Goal: Task Accomplishment & Management: Complete application form

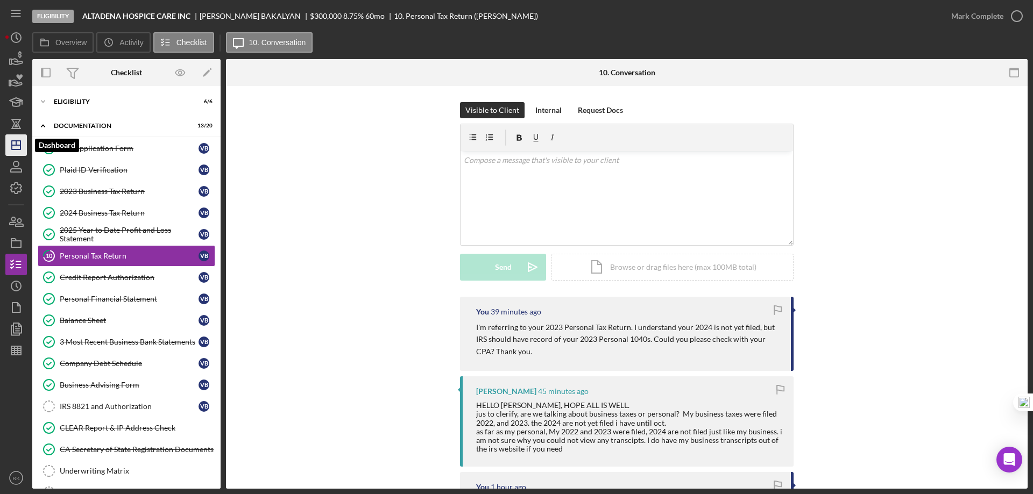
click at [18, 143] on icon "Icon/Dashboard" at bounding box center [16, 145] width 27 height 27
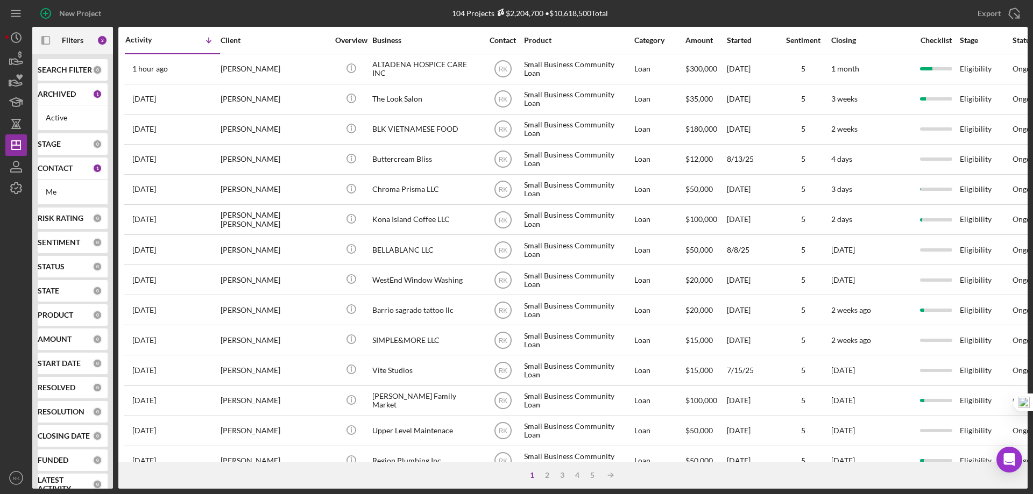
click at [61, 72] on b "SEARCH FILTER" at bounding box center [65, 70] width 54 height 9
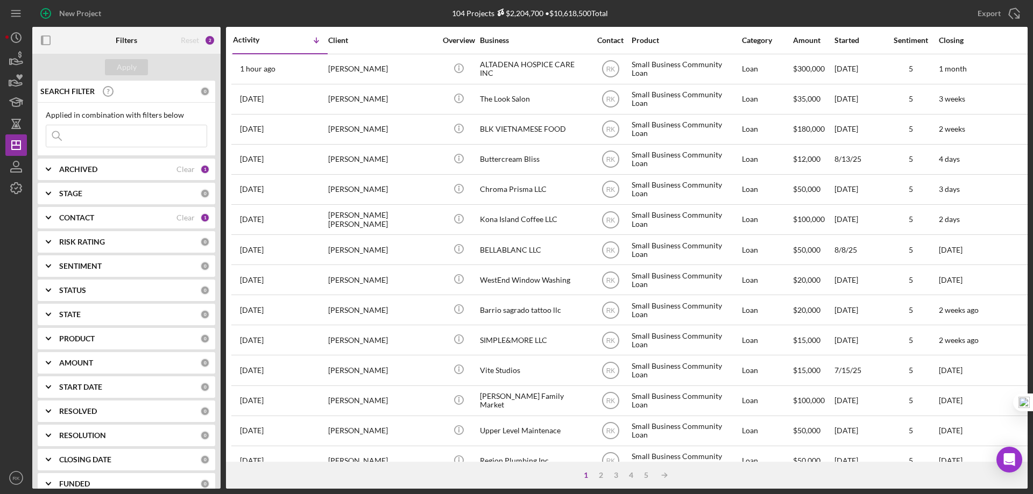
click at [117, 140] on input at bounding box center [126, 136] width 160 height 22
paste input "Strawberry Hill Music"
type input "Strawberry Hill Music"
click at [51, 218] on icon "Icon/Expander" at bounding box center [48, 217] width 27 height 27
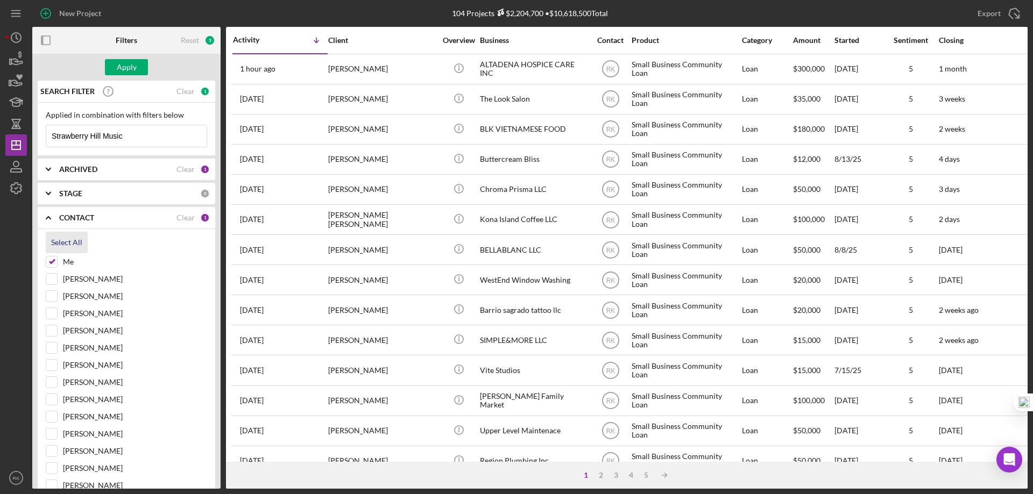
click at [58, 242] on div "Select All" at bounding box center [66, 243] width 31 height 22
checkbox input "true"
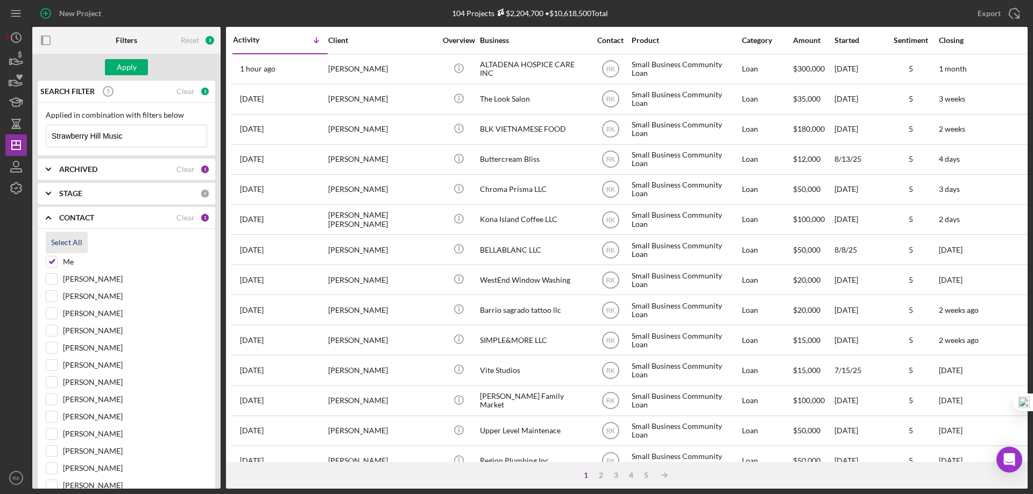
checkbox input "true"
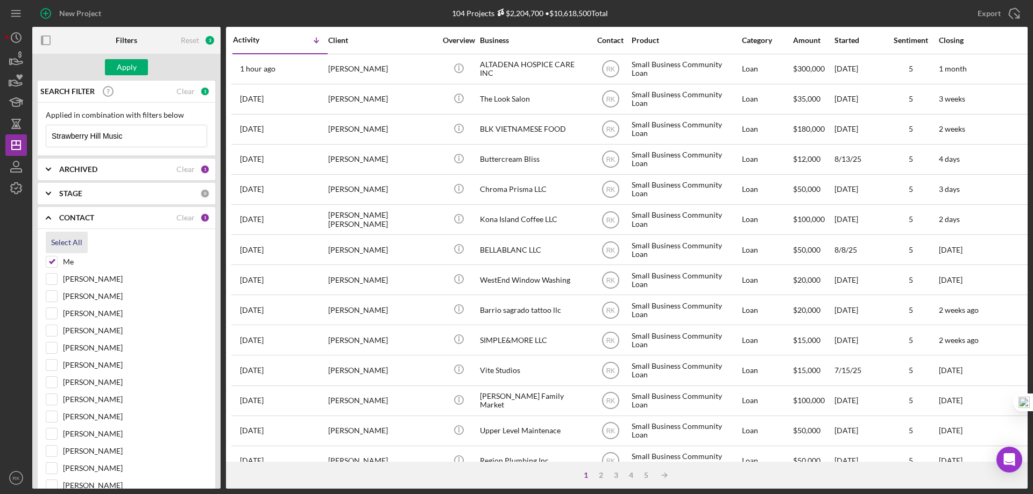
checkbox input "true"
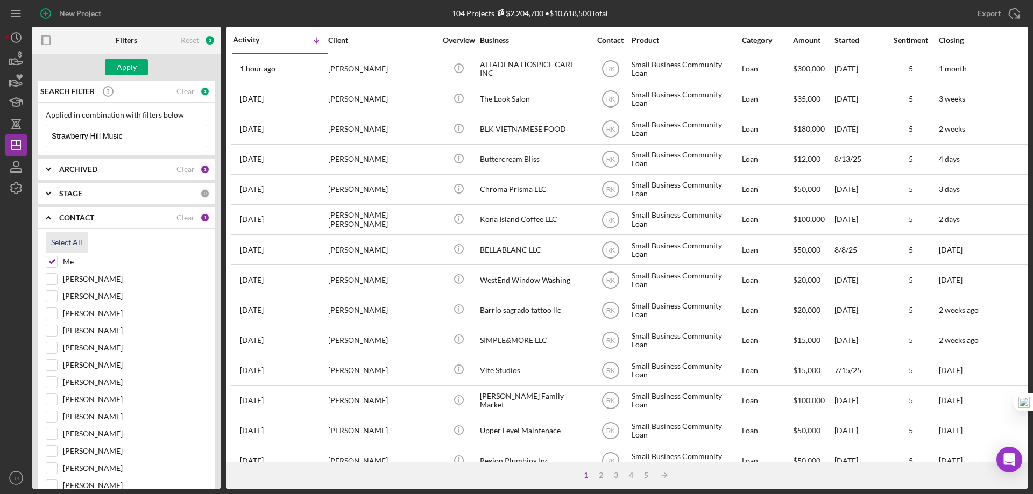
checkbox input "true"
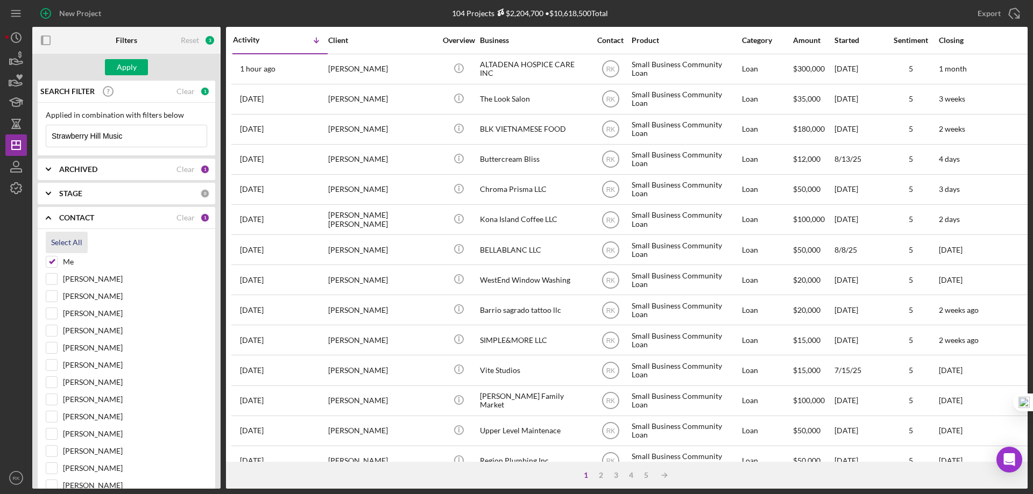
checkbox input "true"
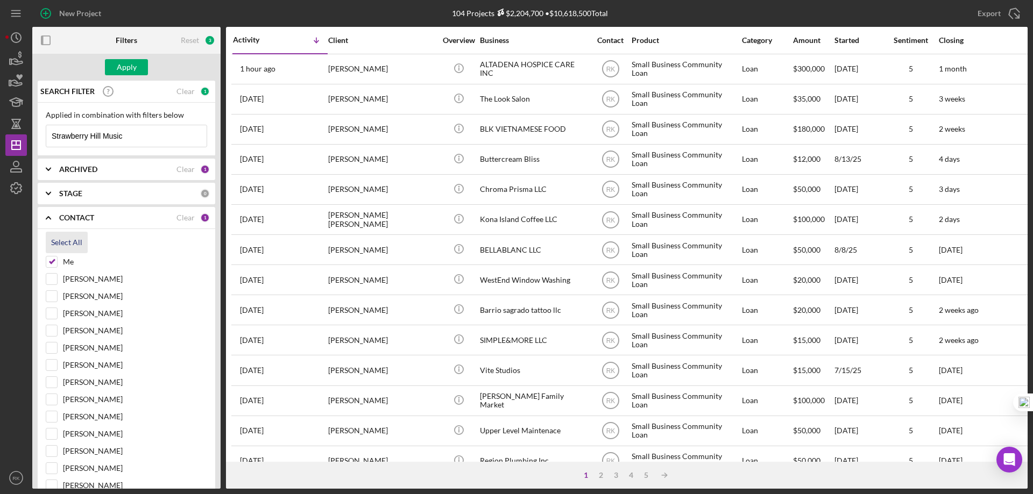
checkbox input "true"
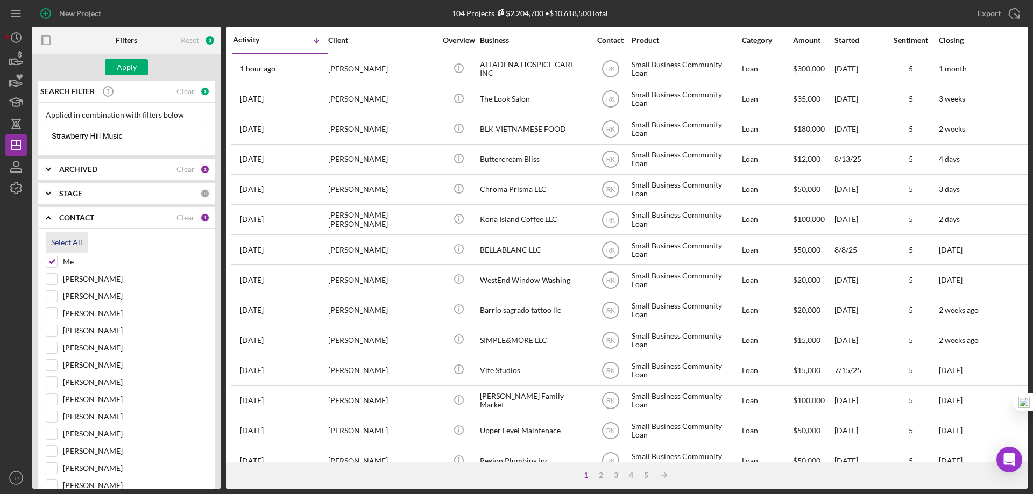
checkbox input "true"
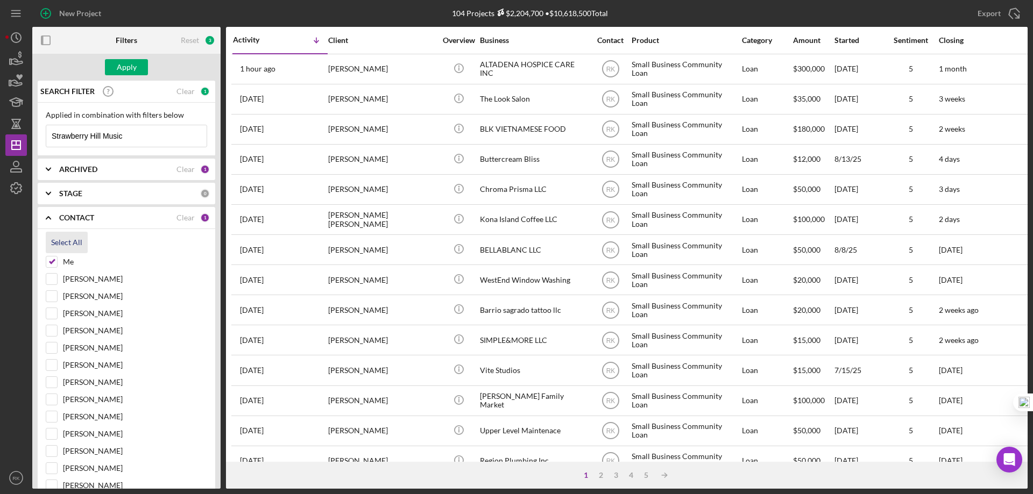
checkbox input "true"
click at [126, 68] on div "Apply" at bounding box center [127, 67] width 20 height 16
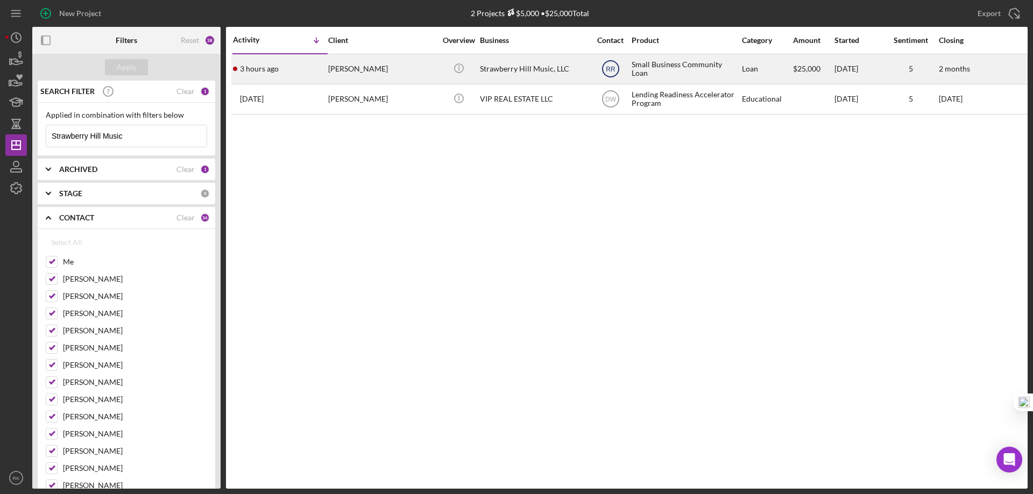
click at [607, 70] on text "RR" at bounding box center [611, 70] width 10 height 8
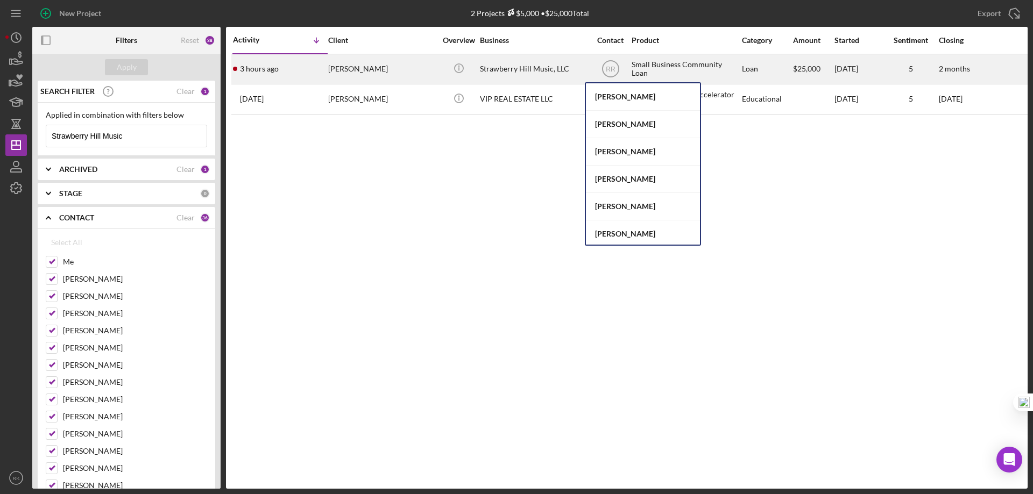
click at [347, 70] on div "Raju Ramayya" at bounding box center [382, 69] width 108 height 29
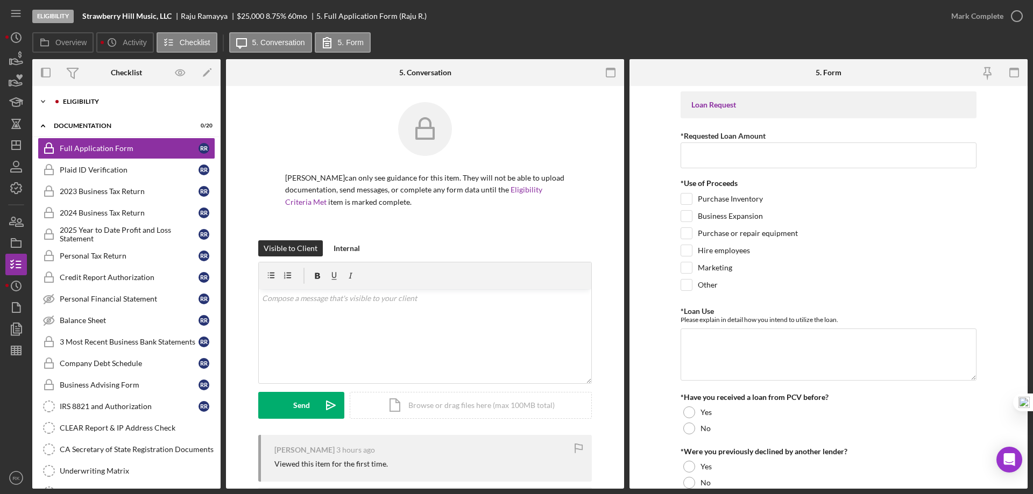
click at [84, 100] on div "Eligibility" at bounding box center [135, 101] width 144 height 6
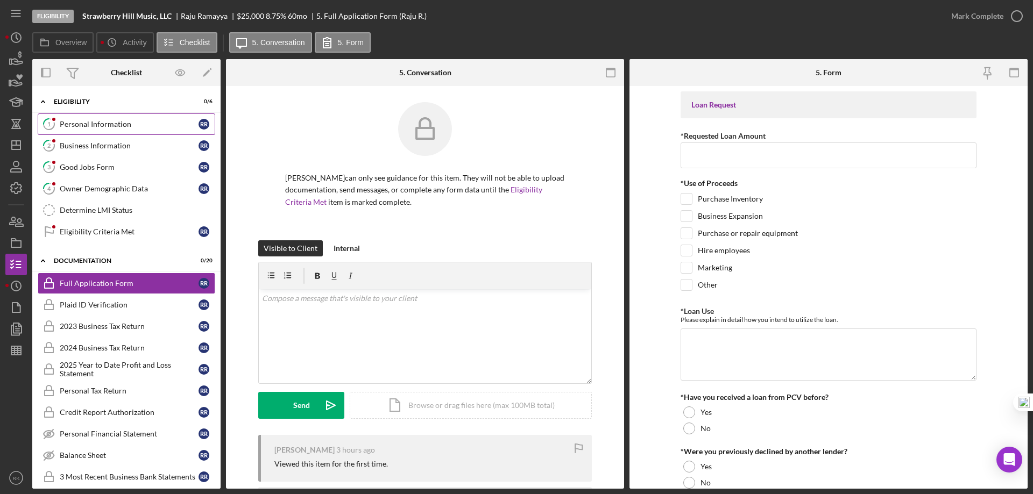
click at [127, 123] on div "Personal Information" at bounding box center [129, 124] width 139 height 9
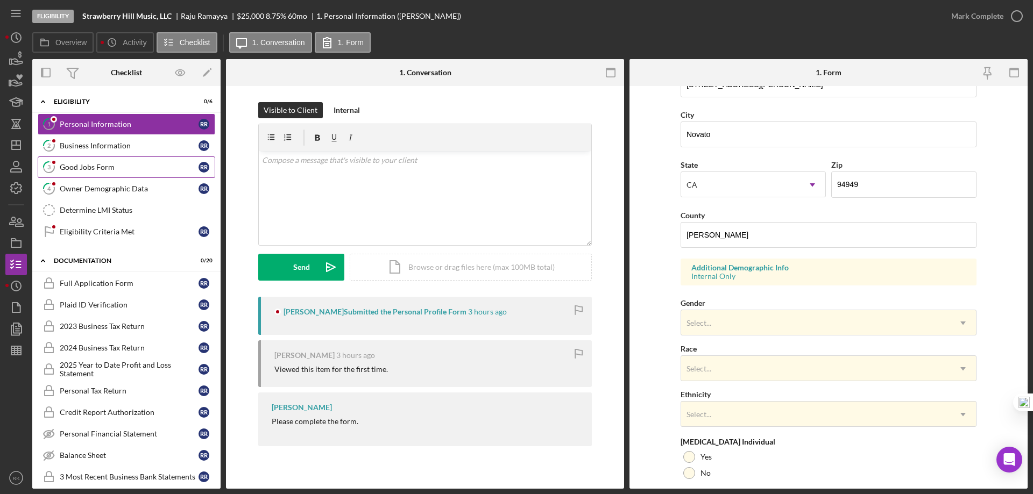
scroll to position [233, 0]
click at [112, 194] on link "4 Owner Demographic Data R R" at bounding box center [127, 189] width 178 height 22
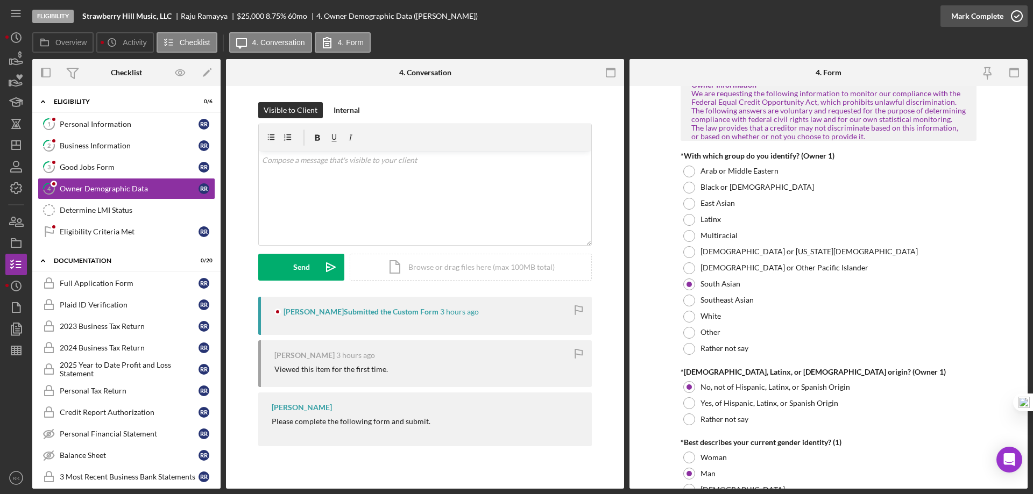
click at [1022, 11] on icon "button" at bounding box center [1016, 16] width 27 height 27
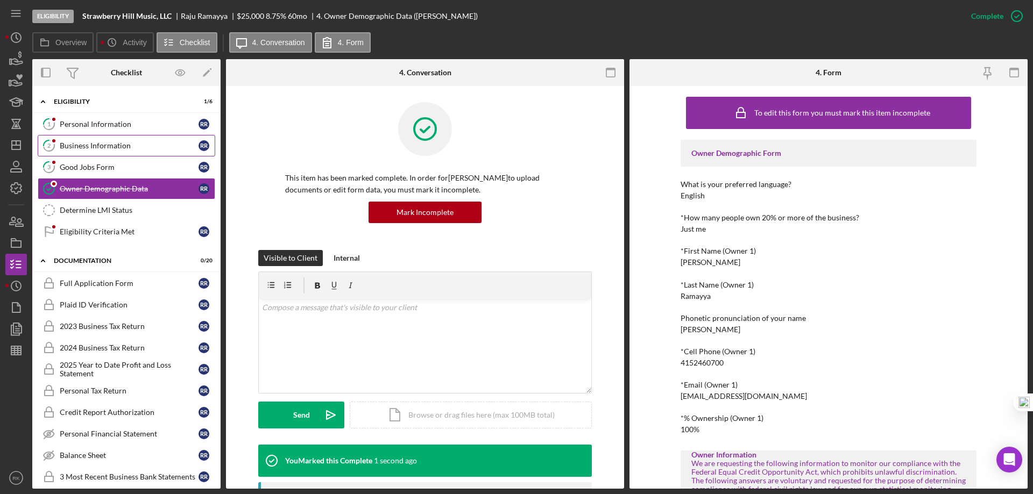
click at [101, 135] on link "2 Business Information R R" at bounding box center [127, 146] width 178 height 22
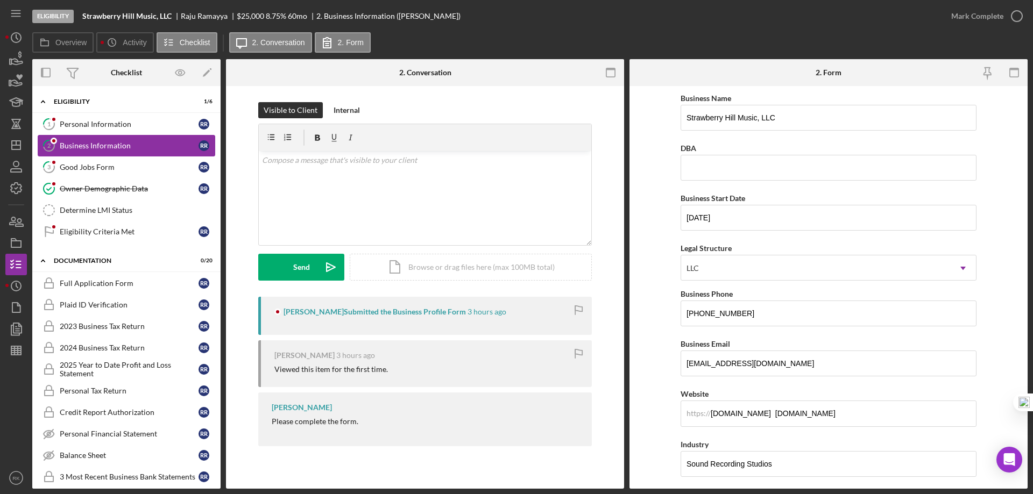
click at [124, 129] on div "Personal Information" at bounding box center [129, 124] width 139 height 9
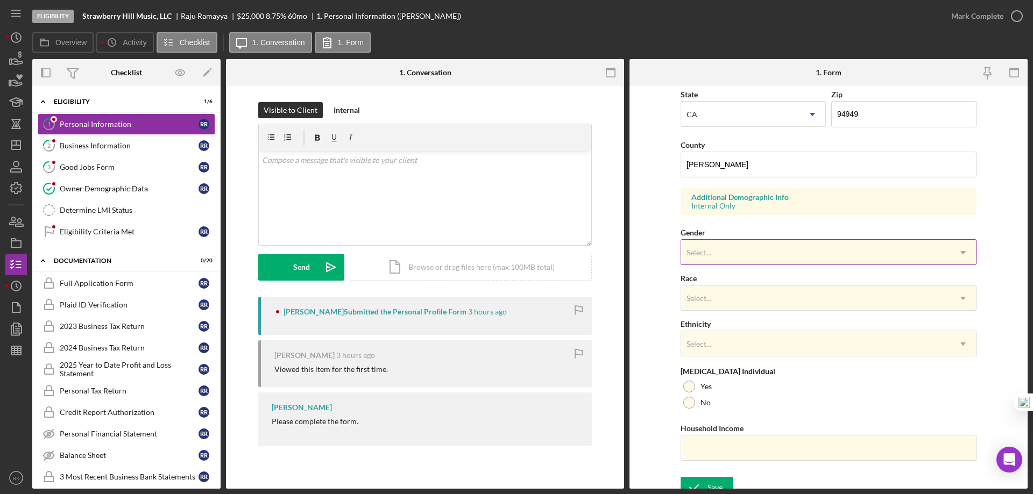
scroll to position [304, 0]
click at [710, 254] on div "Select..." at bounding box center [698, 252] width 25 height 9
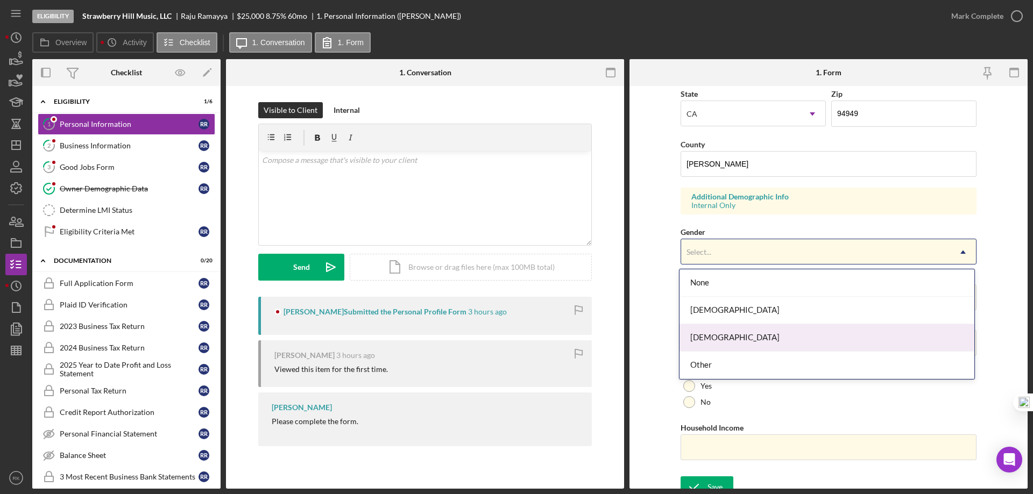
click at [713, 329] on div "Male" at bounding box center [826, 337] width 295 height 27
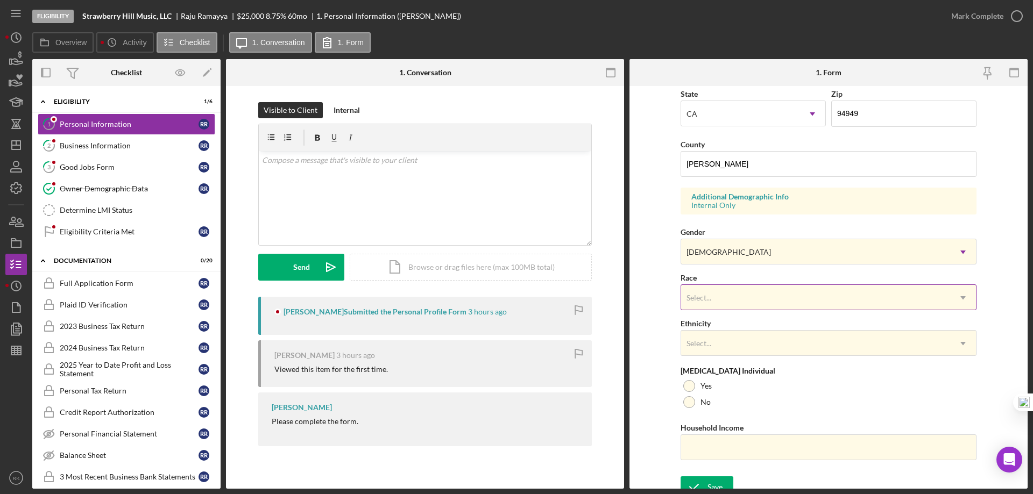
click at [711, 287] on div "Select..." at bounding box center [815, 298] width 269 height 25
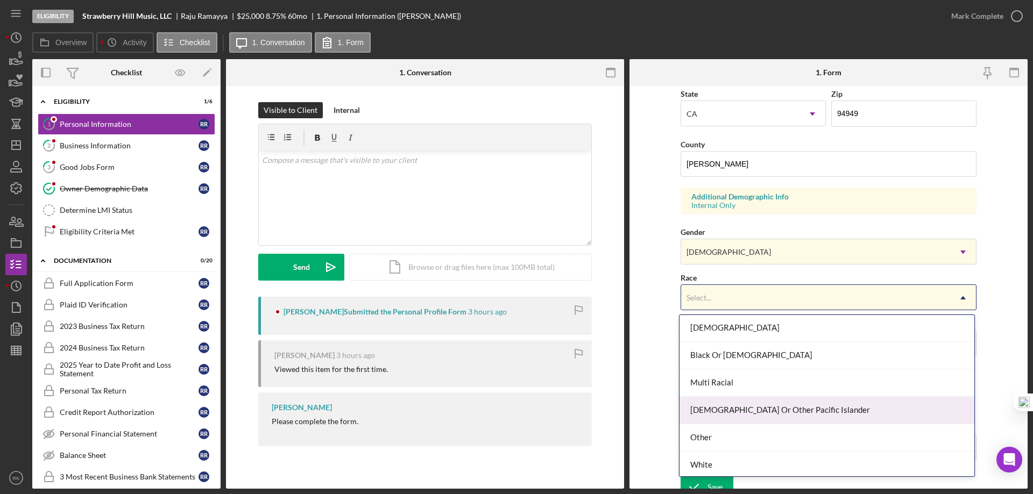
scroll to position [58, 0]
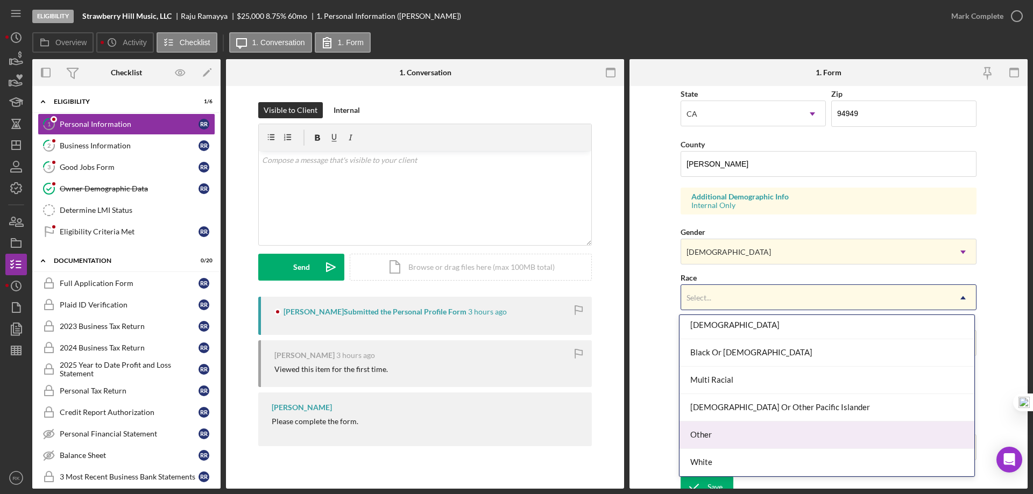
click at [714, 436] on div "Other" at bounding box center [826, 435] width 295 height 27
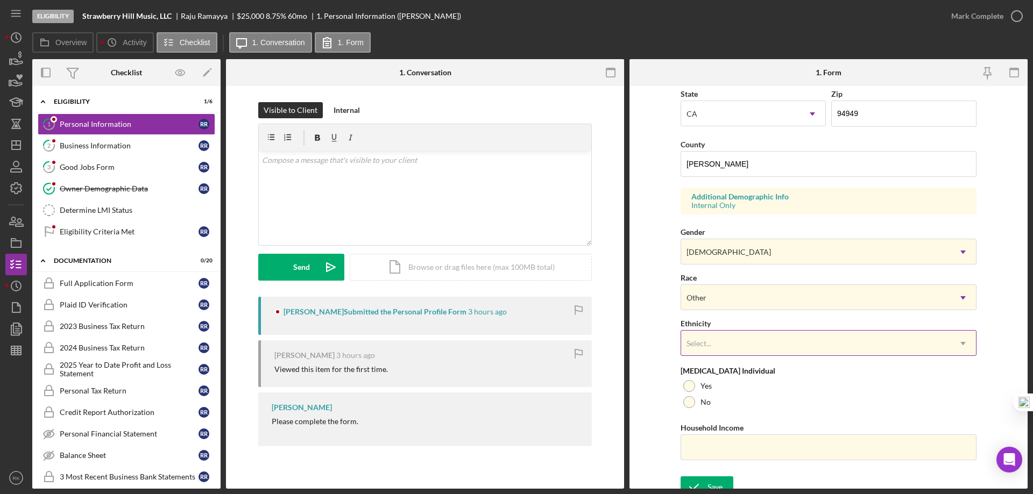
click at [697, 345] on div "Select..." at bounding box center [698, 343] width 25 height 9
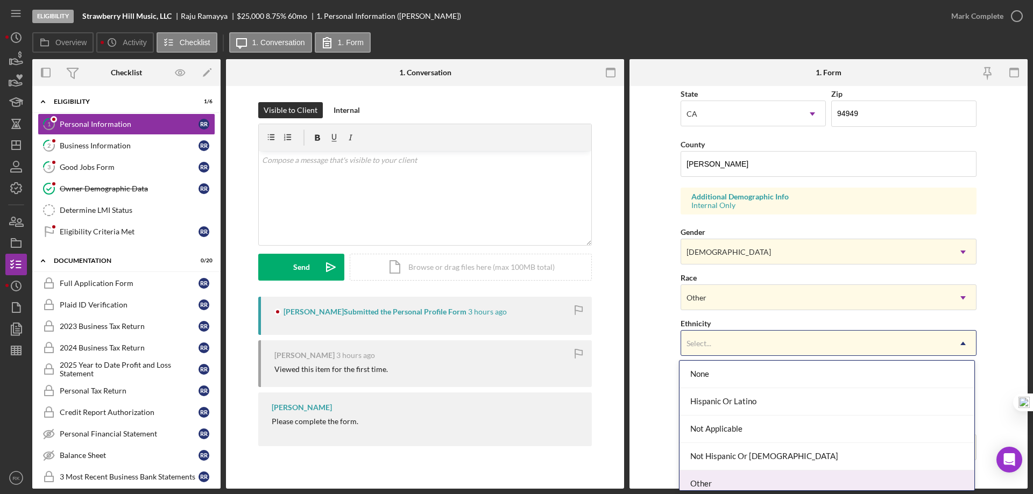
click at [711, 483] on div "Other" at bounding box center [826, 484] width 295 height 27
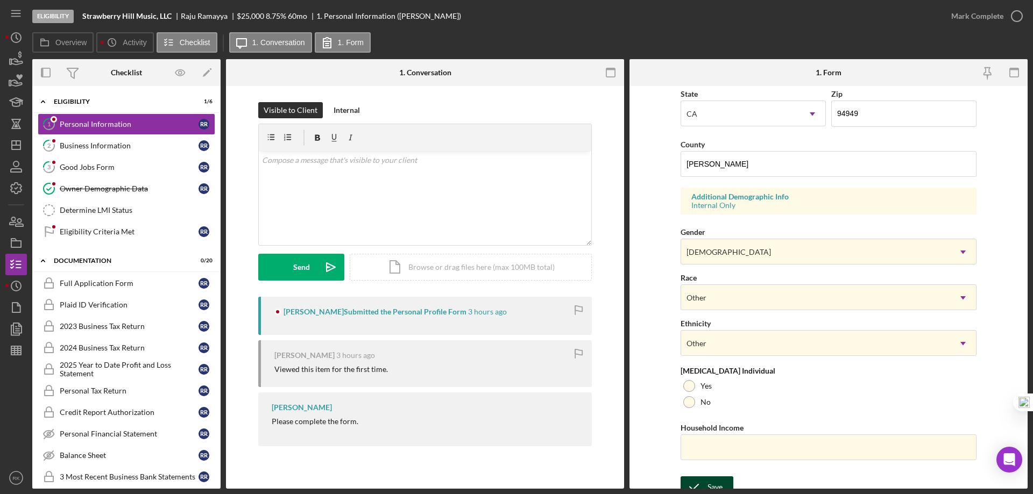
click at [709, 484] on div "Save" at bounding box center [714, 488] width 15 height 22
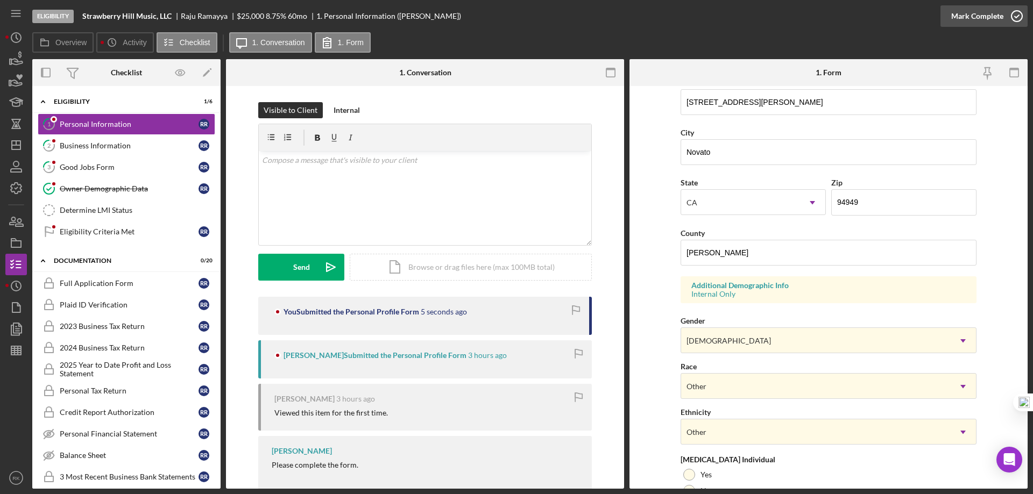
scroll to position [215, 0]
click at [1016, 19] on icon "button" at bounding box center [1016, 16] width 27 height 27
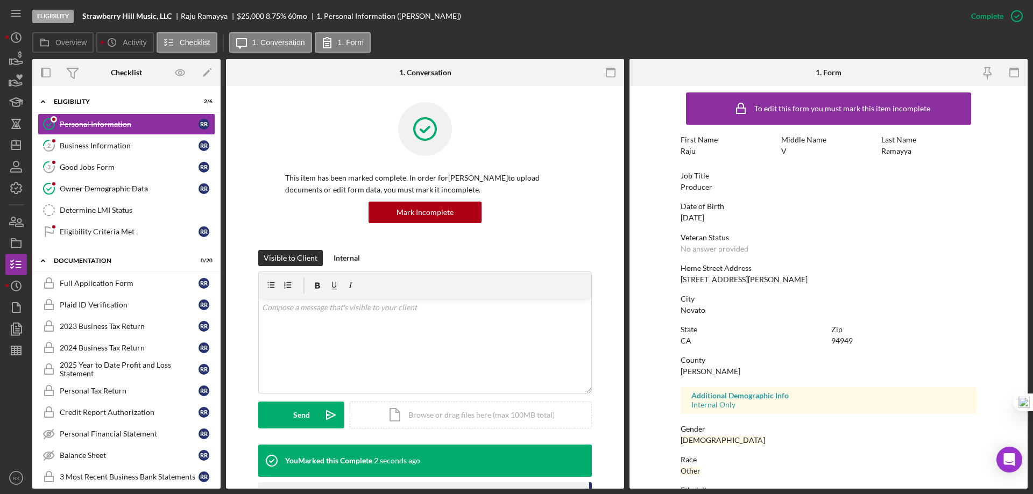
scroll to position [0, 0]
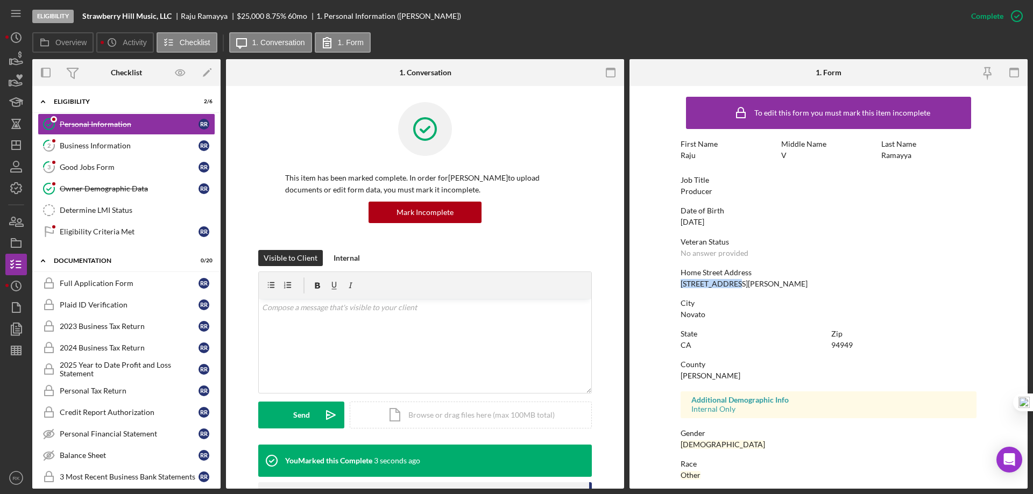
drag, startPoint x: 677, startPoint y: 285, endPoint x: 724, endPoint y: 285, distance: 46.8
click at [730, 285] on form "To edit this form you must mark this item incomplete First Name Raju Middle Nam…" at bounding box center [828, 287] width 398 height 403
copy div "93 Kelly Drive"
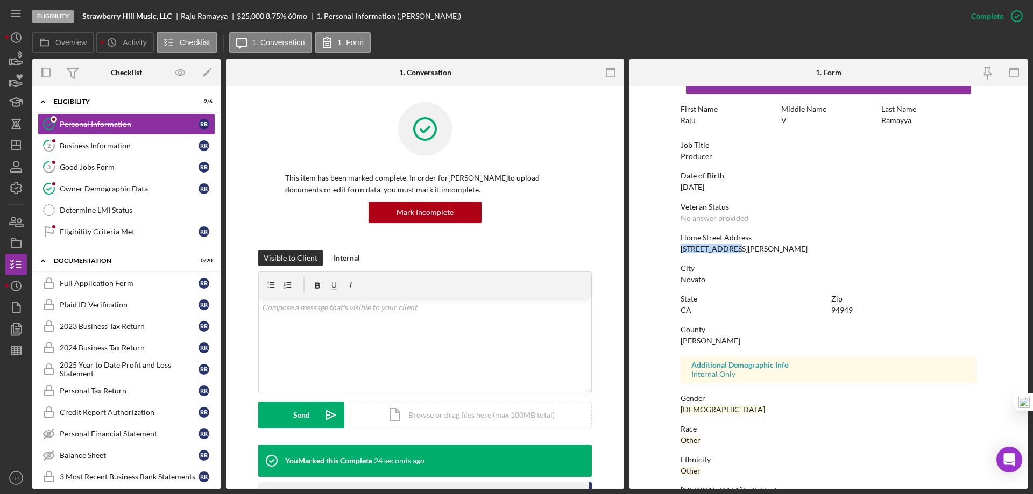
scroll to position [36, 0]
click at [105, 150] on div "Business Information" at bounding box center [129, 145] width 139 height 9
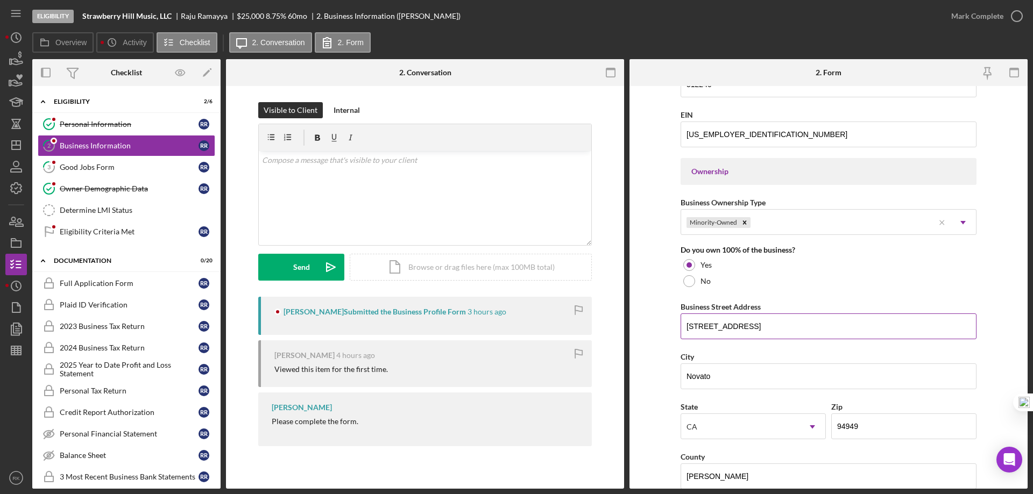
scroll to position [430, 0]
drag, startPoint x: 765, startPoint y: 325, endPoint x: 663, endPoint y: 324, distance: 101.7
click at [663, 324] on form "Business Name Strawberry Hill Music, LLC DBA Business Start Date 01/01/2017 Leg…" at bounding box center [828, 287] width 398 height 403
click at [109, 210] on div "Determine LMI Status" at bounding box center [137, 210] width 155 height 9
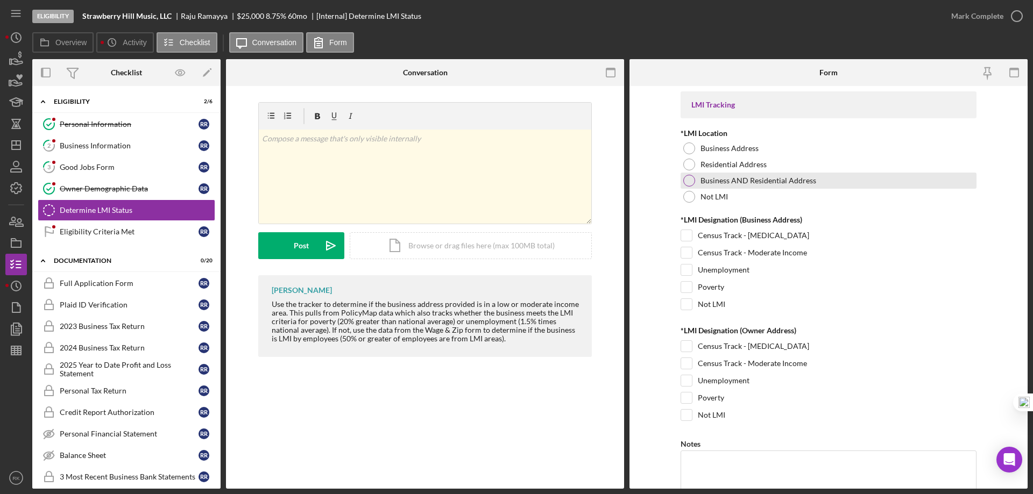
click at [689, 181] on div at bounding box center [689, 181] width 12 height 12
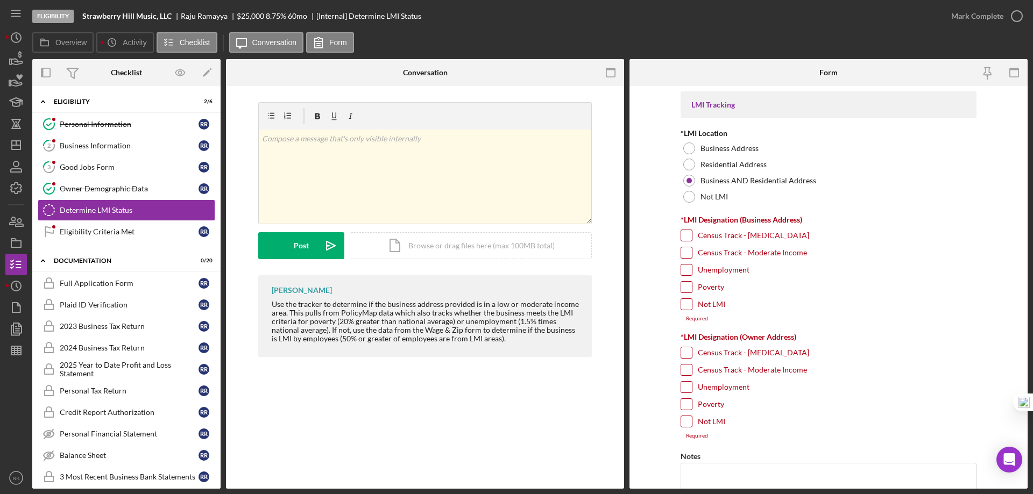
click at [687, 257] on input "Census Track - Moderate Income" at bounding box center [686, 252] width 11 height 11
checkbox input "true"
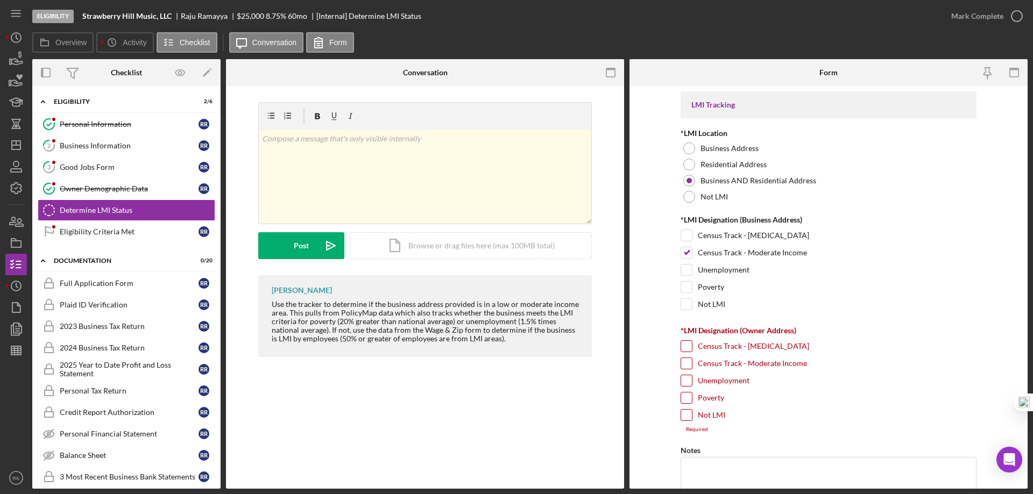
click at [687, 361] on input "Census Track - Moderate Income" at bounding box center [686, 363] width 11 height 11
checkbox input "true"
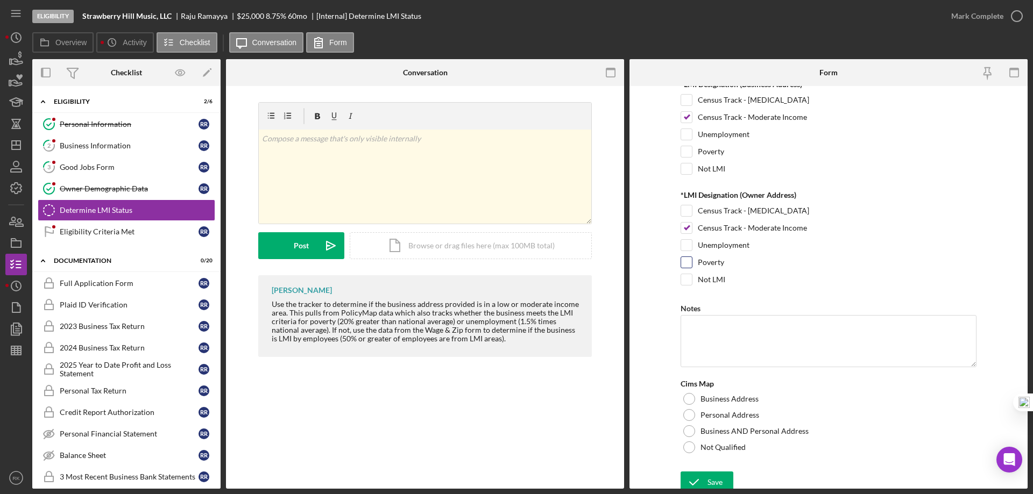
scroll to position [141, 0]
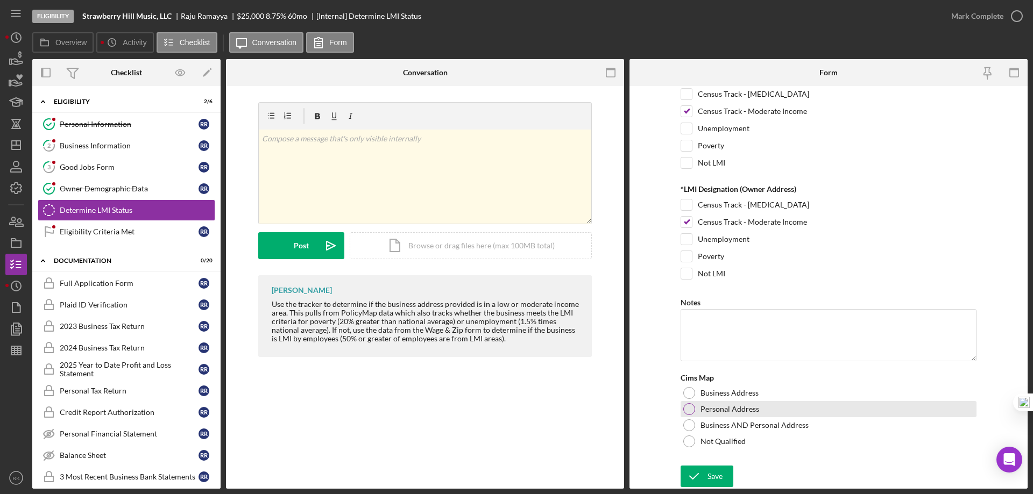
click at [688, 413] on div at bounding box center [689, 409] width 12 height 12
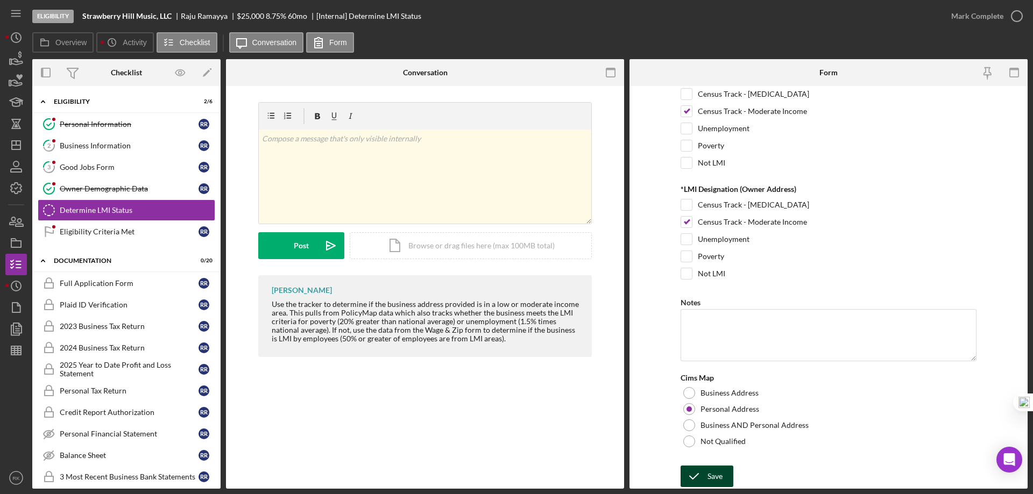
click at [708, 478] on div "Save" at bounding box center [714, 477] width 15 height 22
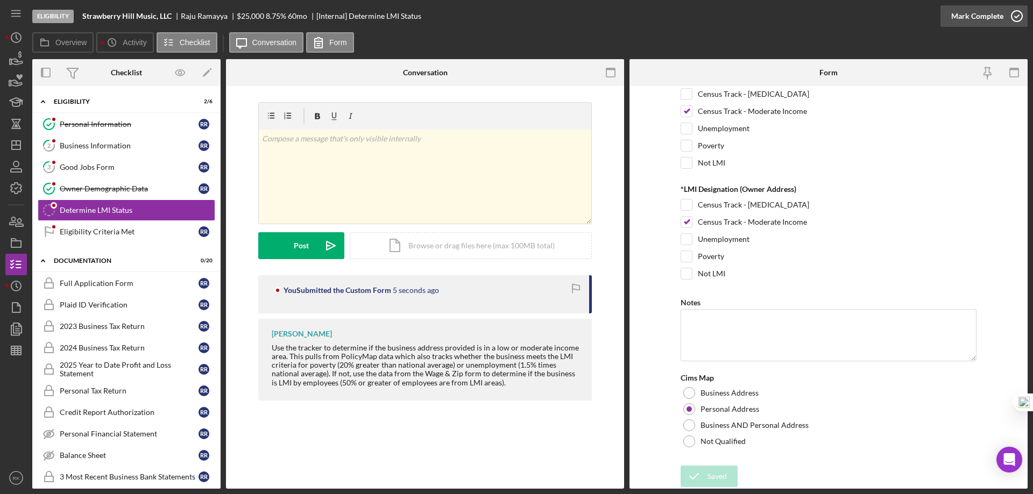
click at [1014, 15] on icon "button" at bounding box center [1016, 16] width 27 height 27
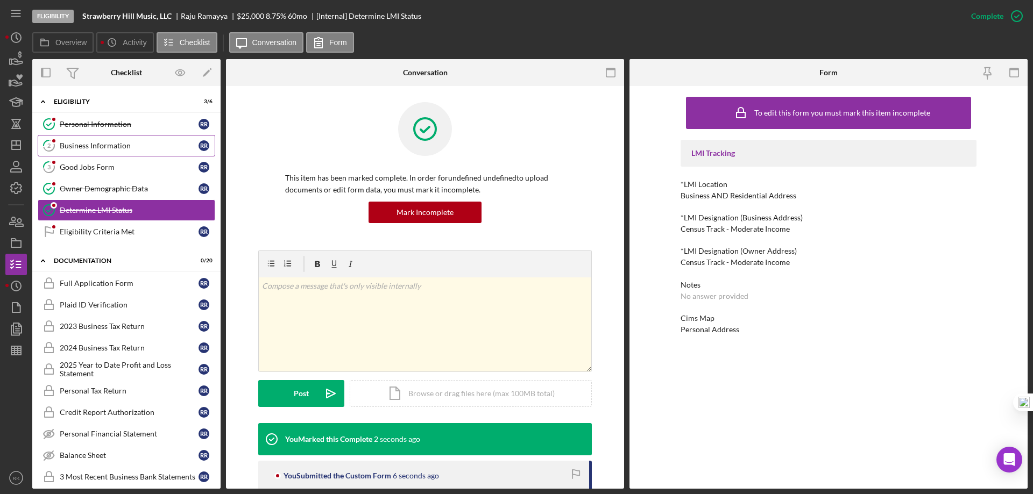
click at [111, 149] on div "Business Information" at bounding box center [129, 145] width 139 height 9
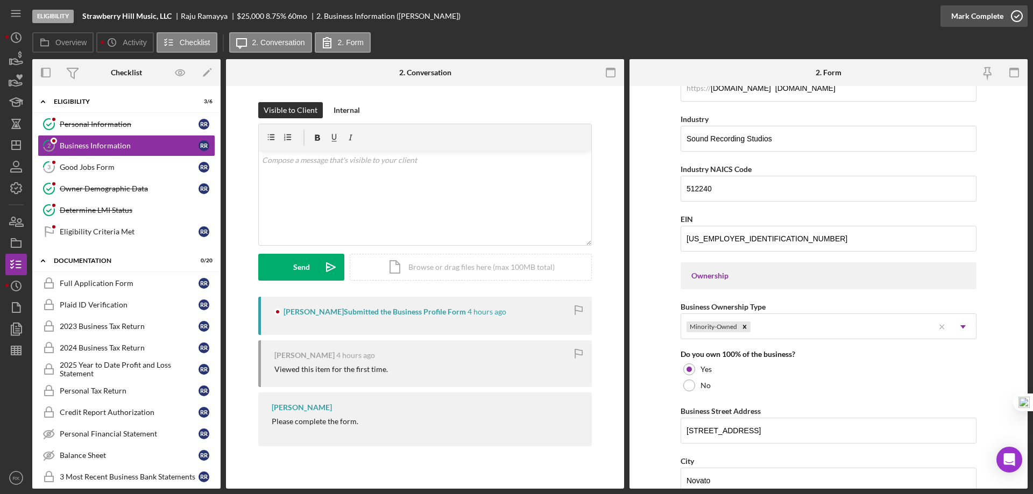
drag, startPoint x: 1022, startPoint y: 20, endPoint x: 1015, endPoint y: 19, distance: 6.5
click at [1022, 19] on icon "button" at bounding box center [1016, 16] width 27 height 27
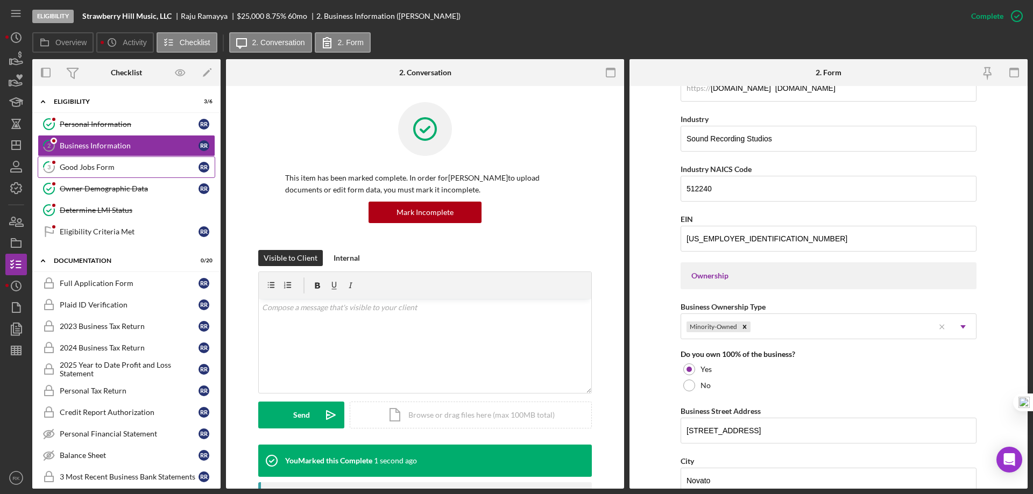
scroll to position [185, 0]
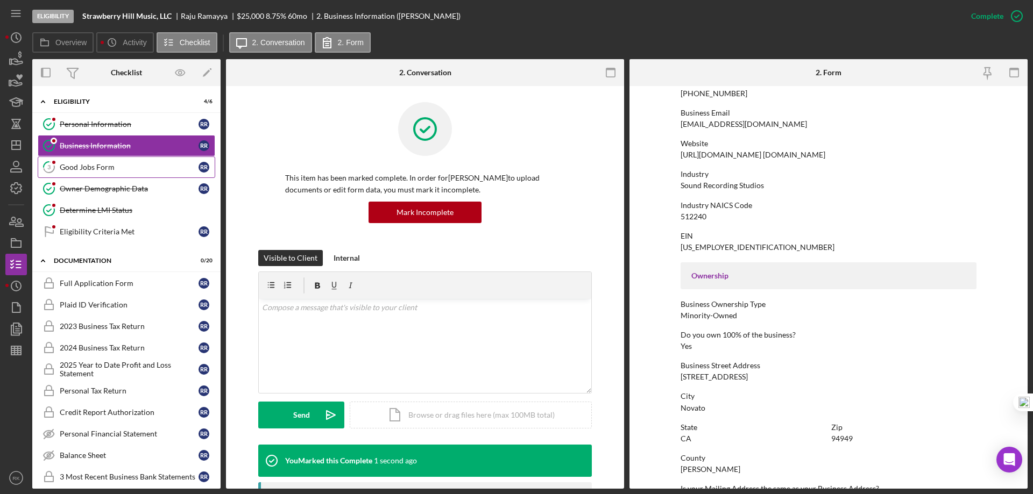
click at [94, 168] on div "Good Jobs Form" at bounding box center [129, 167] width 139 height 9
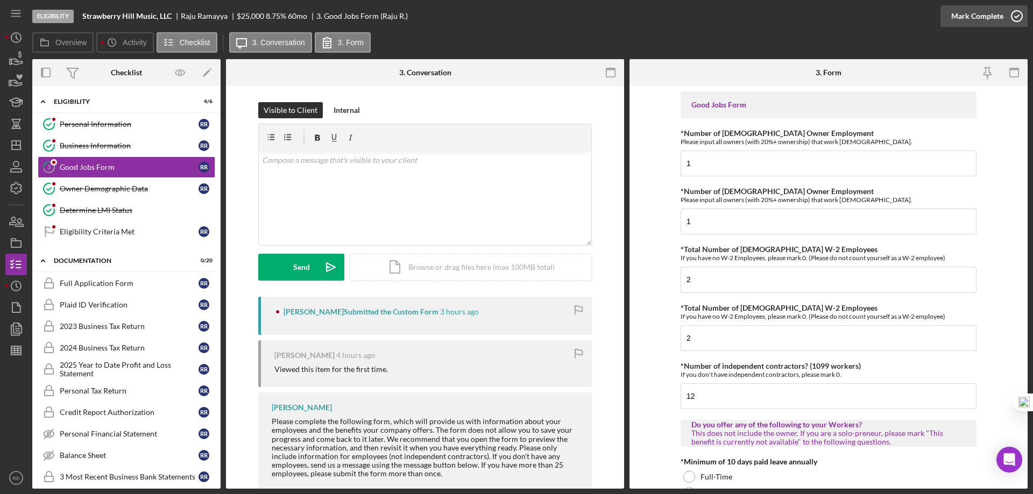
click at [1012, 14] on icon "button" at bounding box center [1016, 16] width 27 height 27
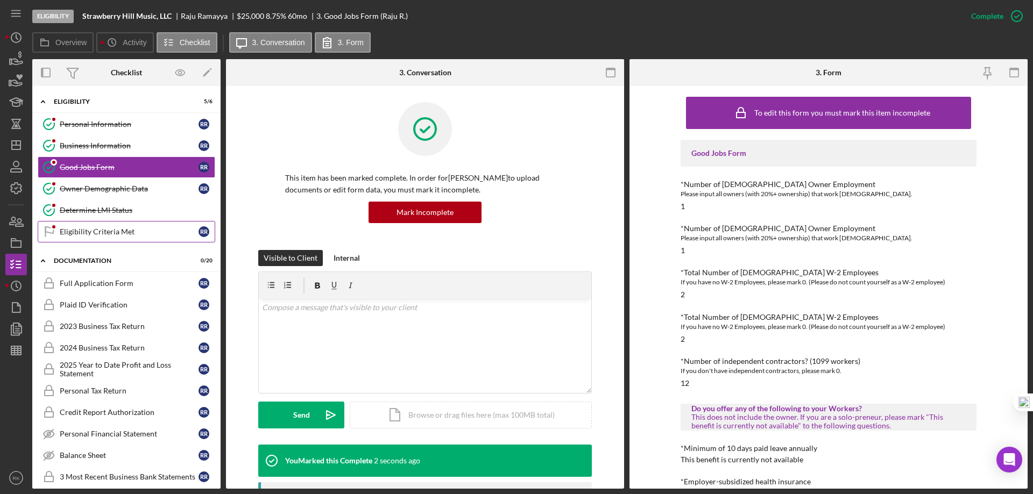
click at [97, 229] on div "Eligibility Criteria Met" at bounding box center [129, 232] width 139 height 9
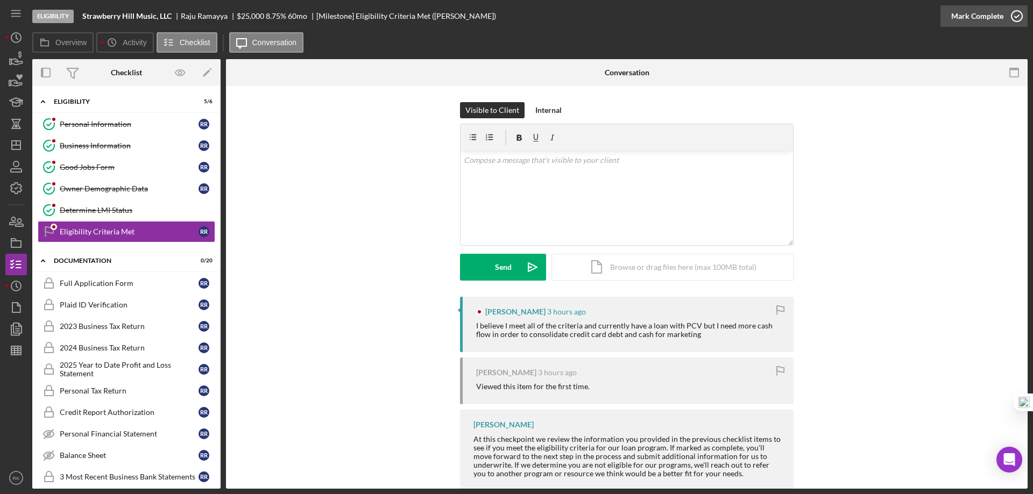
click at [1018, 13] on icon "button" at bounding box center [1016, 16] width 27 height 27
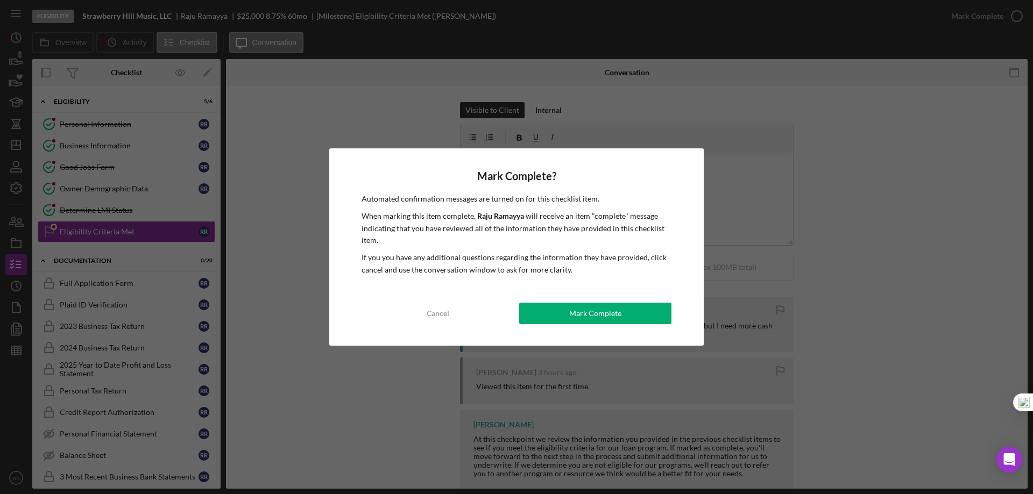
click at [592, 315] on div "Mark Complete" at bounding box center [595, 314] width 52 height 22
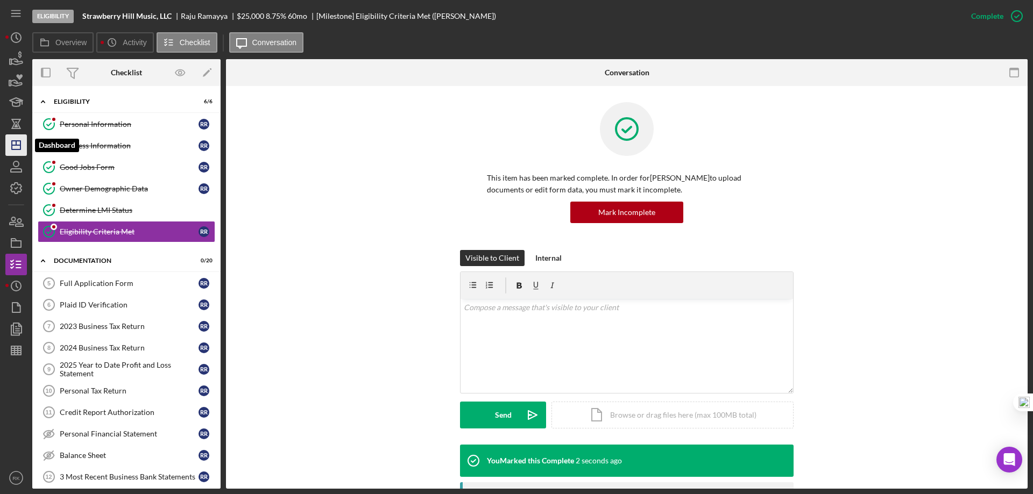
click at [17, 146] on icon "Icon/Dashboard" at bounding box center [16, 145] width 27 height 27
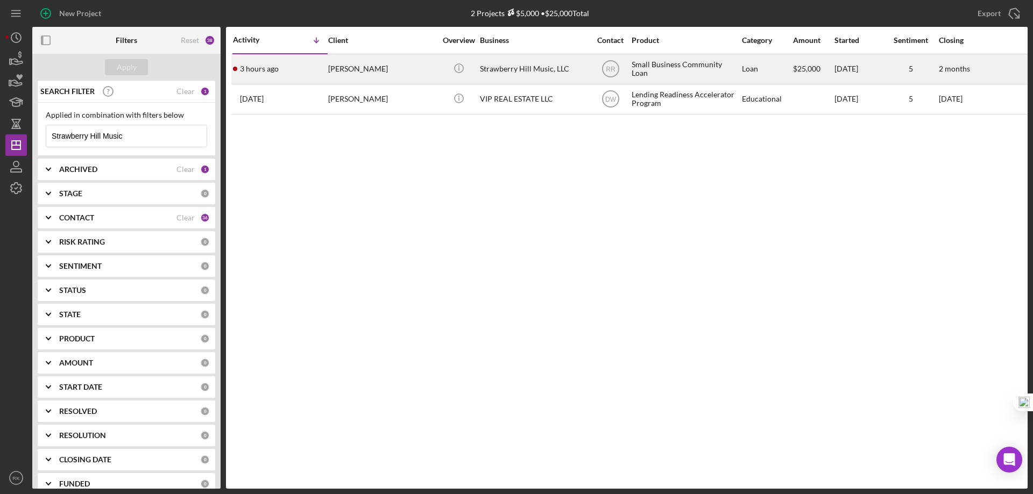
click at [361, 72] on div "Raju Ramayya" at bounding box center [382, 69] width 108 height 29
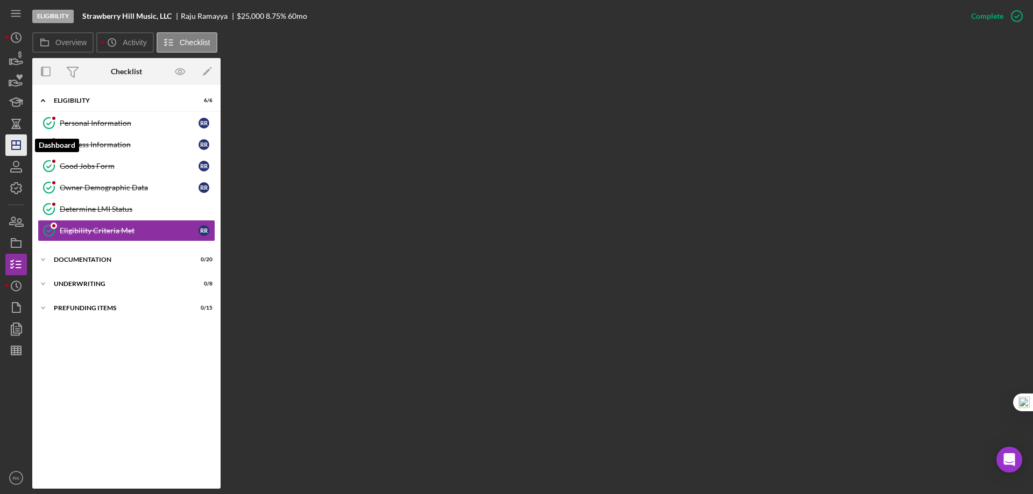
click at [19, 145] on line "button" at bounding box center [16, 145] width 9 height 0
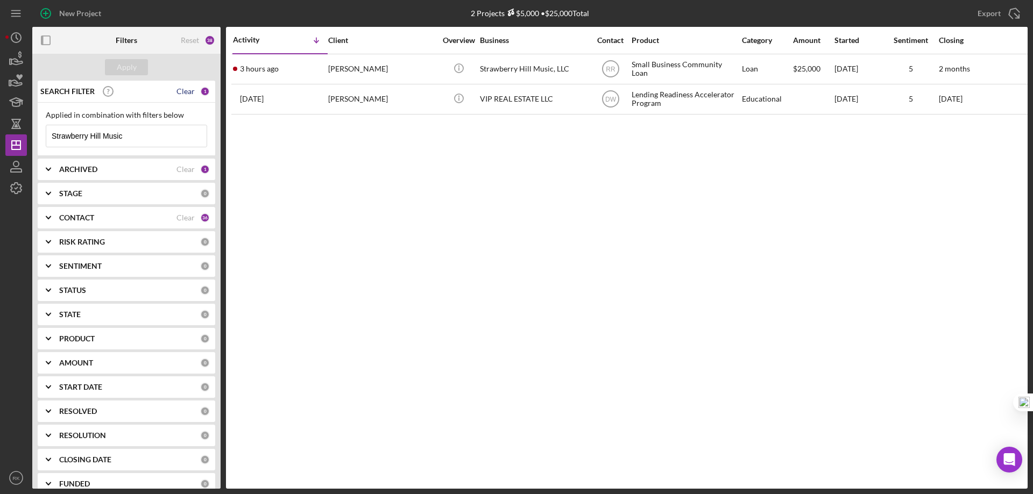
click at [188, 87] on div "Clear" at bounding box center [185, 91] width 18 height 9
click at [181, 218] on div "Clear" at bounding box center [185, 218] width 18 height 9
click at [70, 220] on b "CONTACT" at bounding box center [76, 218] width 35 height 9
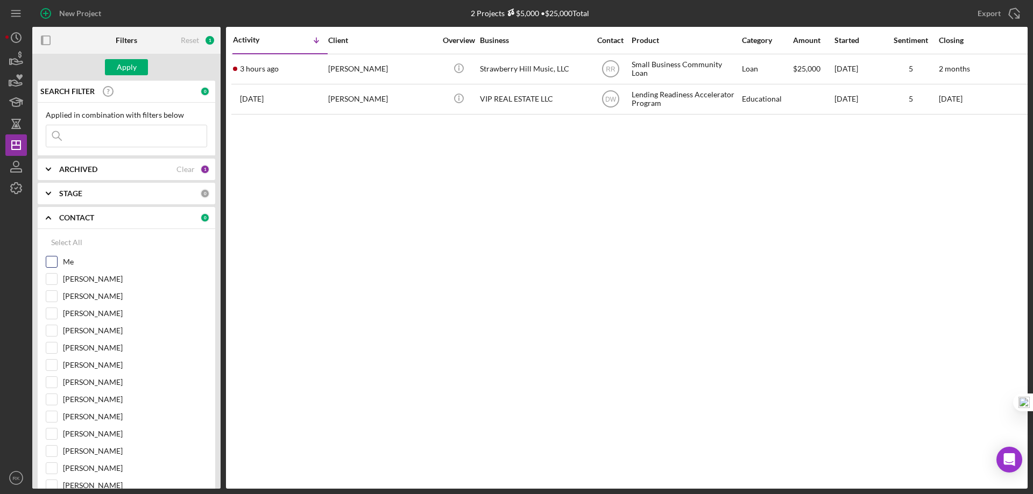
click at [55, 261] on input "Me" at bounding box center [51, 262] width 11 height 11
checkbox input "true"
click at [137, 65] on button "Apply" at bounding box center [126, 67] width 43 height 16
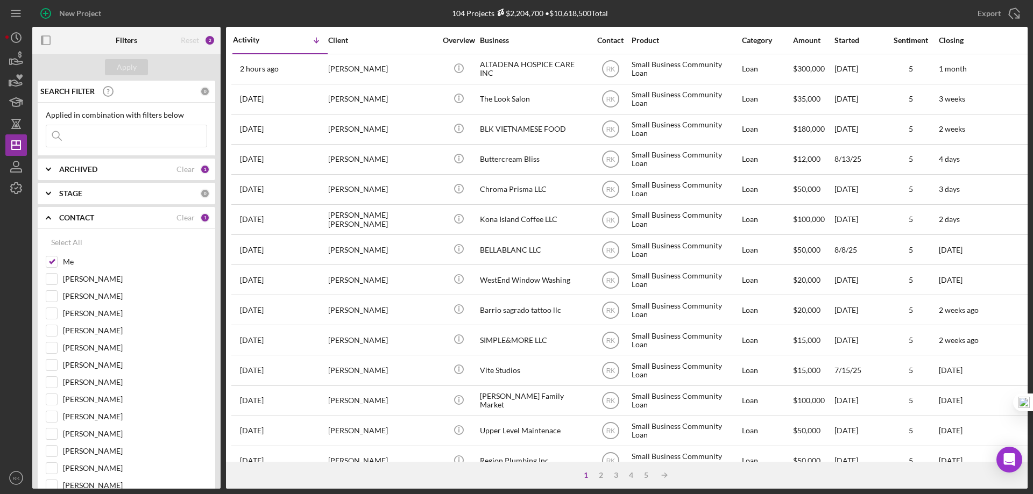
drag, startPoint x: 46, startPoint y: 41, endPoint x: 86, endPoint y: 73, distance: 50.6
click at [46, 41] on icon "button" at bounding box center [46, 41] width 24 height 24
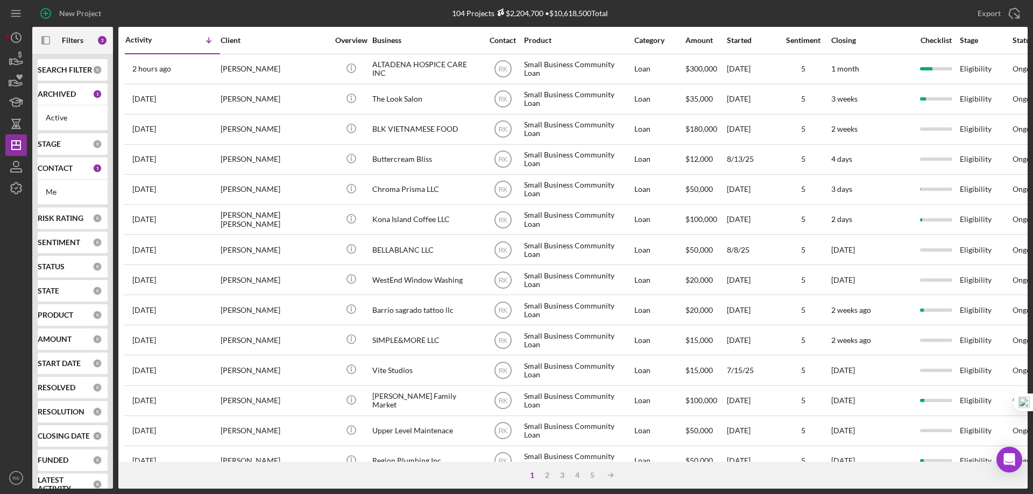
click at [57, 172] on b "CONTACT" at bounding box center [55, 168] width 35 height 9
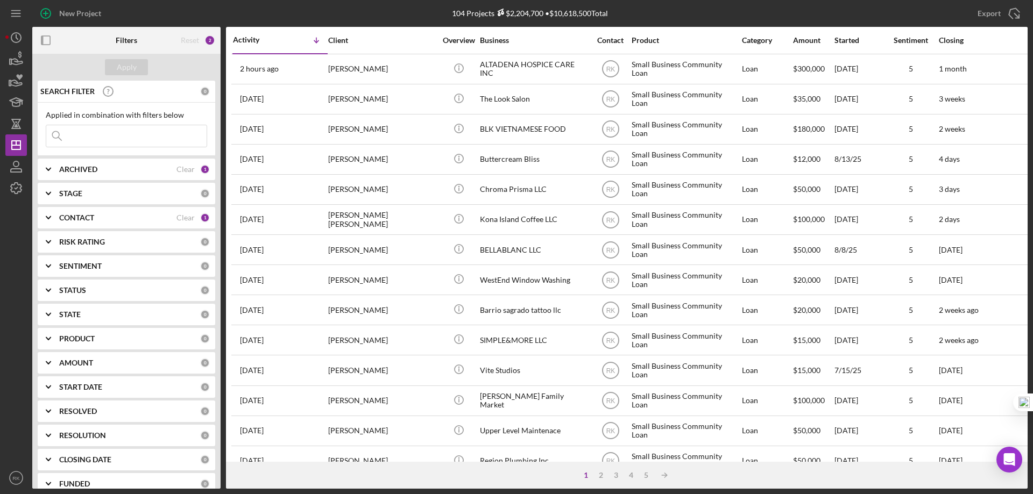
click at [74, 221] on b "CONTACT" at bounding box center [76, 218] width 35 height 9
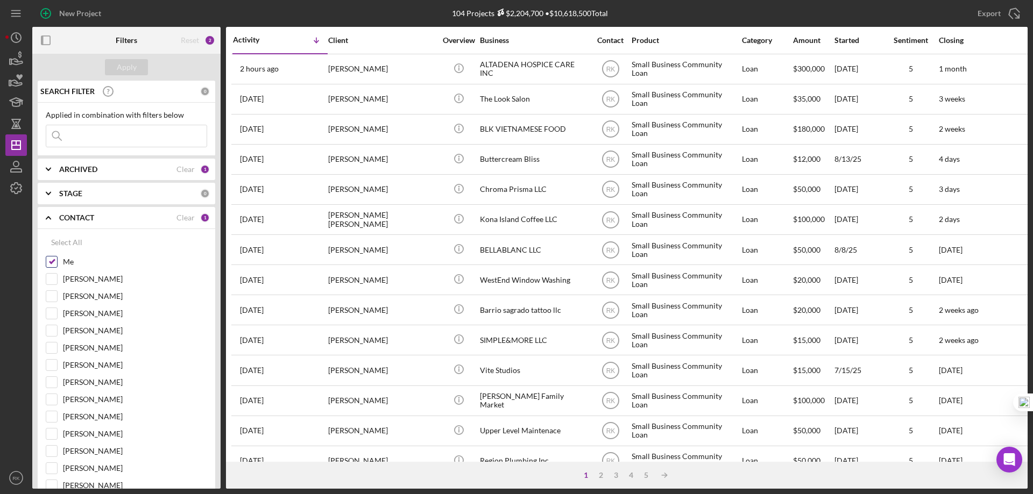
click at [54, 260] on input "Me" at bounding box center [51, 262] width 11 height 11
checkbox input "false"
click at [54, 366] on input "[PERSON_NAME]" at bounding box center [51, 365] width 11 height 11
checkbox input "true"
click at [122, 66] on div "Apply" at bounding box center [127, 67] width 20 height 16
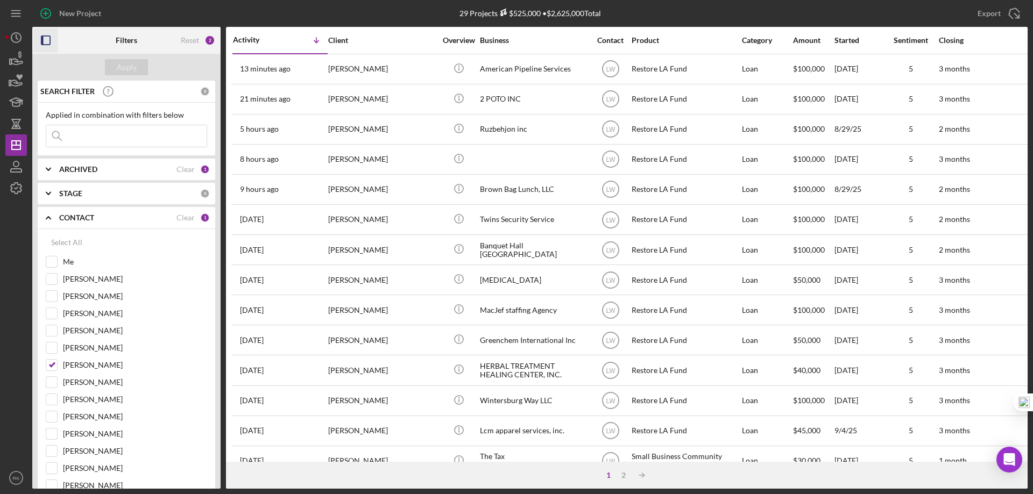
click at [45, 38] on icon "button" at bounding box center [46, 41] width 24 height 24
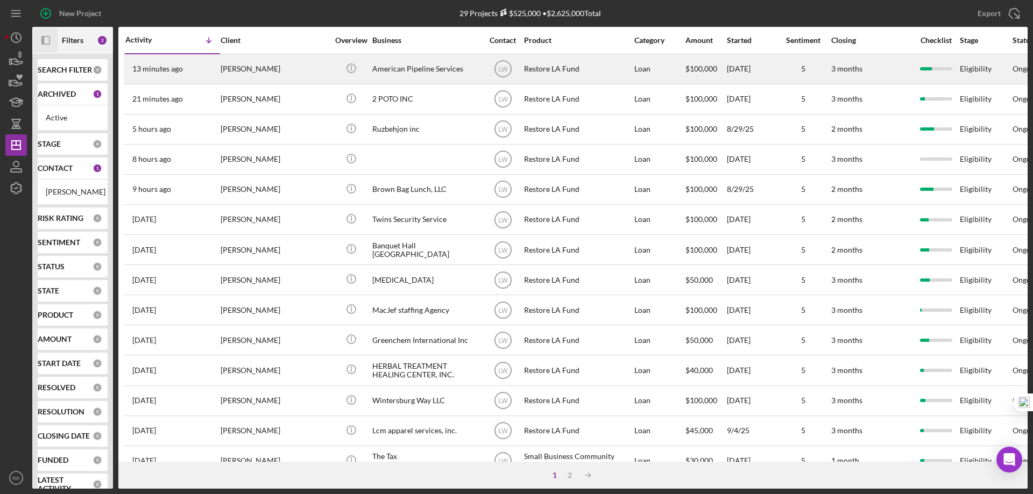
click at [402, 69] on div "American Pipeline Services" at bounding box center [426, 69] width 108 height 29
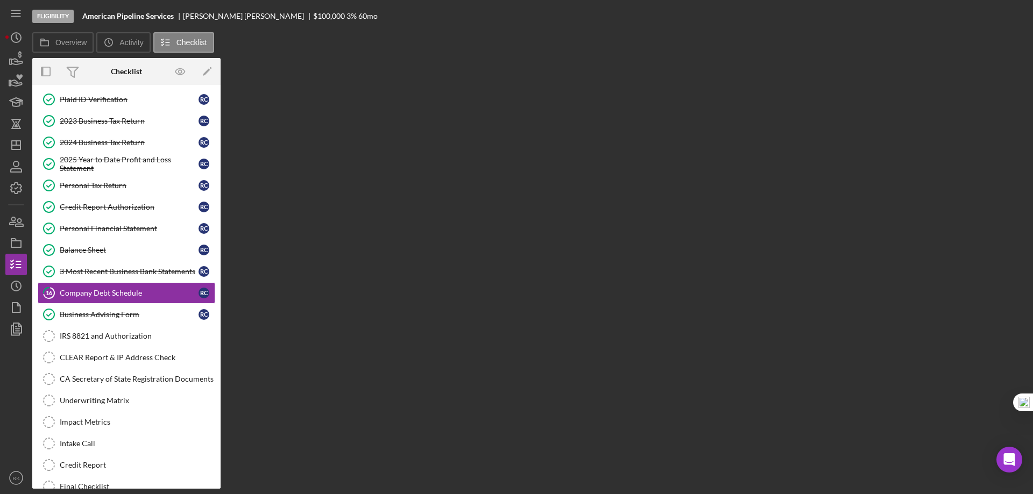
scroll to position [76, 0]
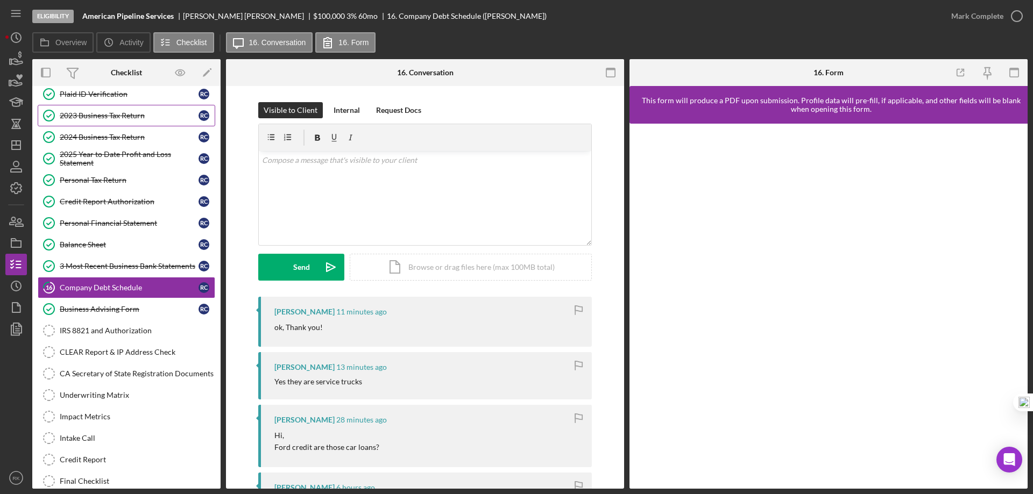
click at [85, 113] on div "2023 Business Tax Return" at bounding box center [129, 115] width 139 height 9
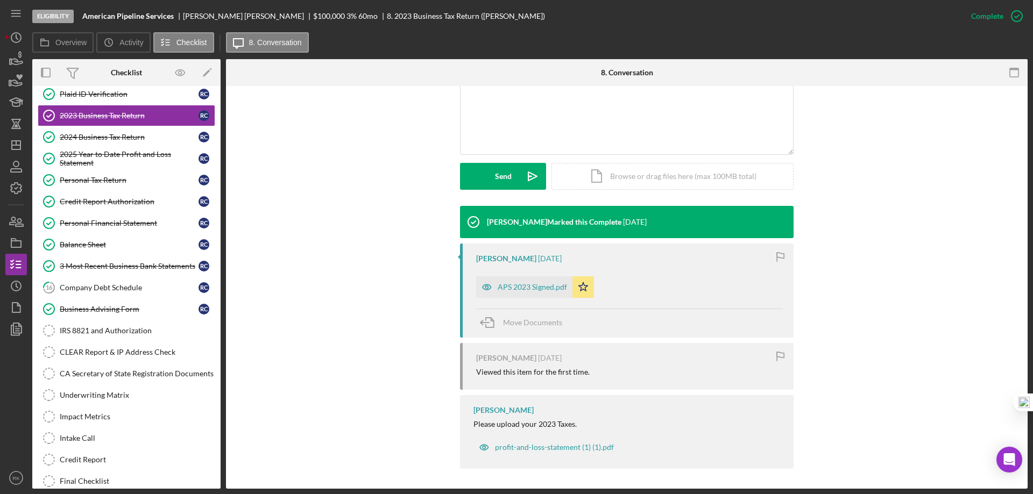
scroll to position [240, 0]
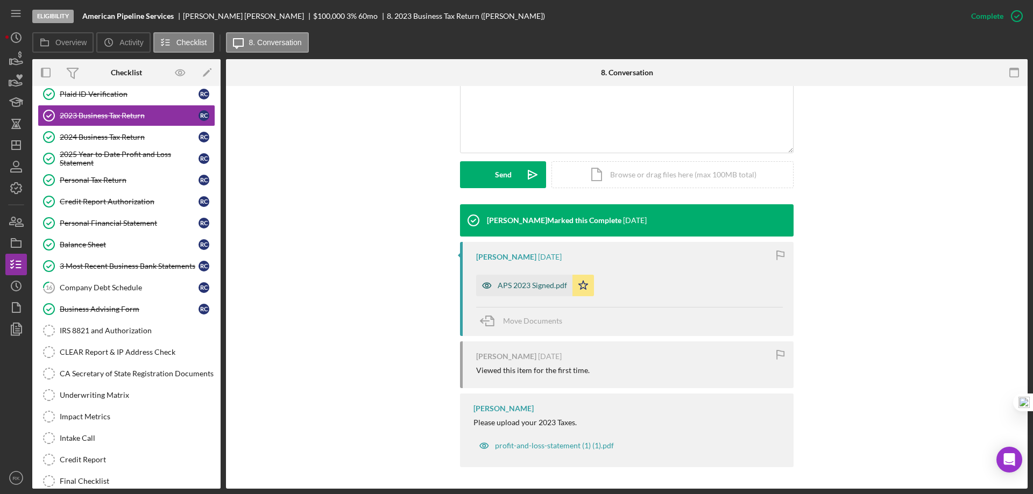
click at [524, 286] on div "APS 2023 Signed.pdf" at bounding box center [532, 285] width 69 height 9
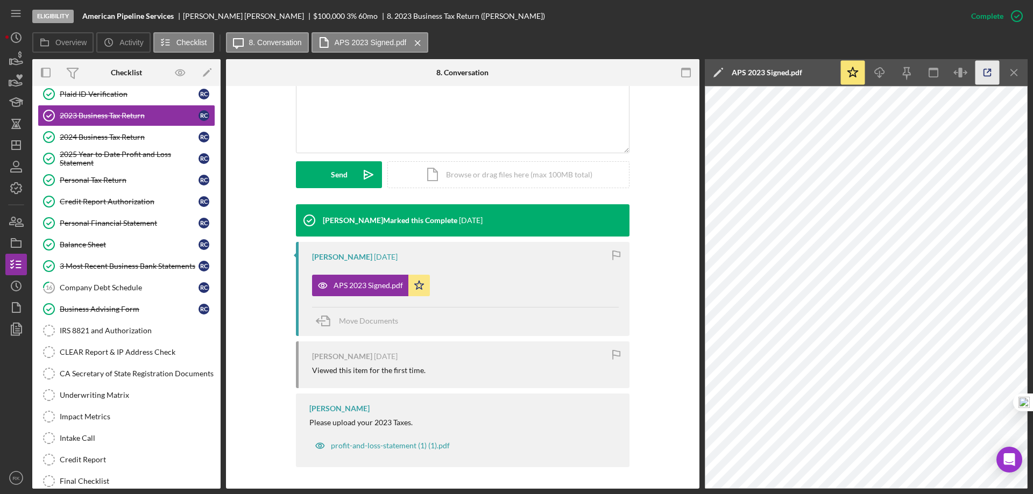
click at [990, 72] on icon "button" at bounding box center [987, 73] width 24 height 24
click at [96, 142] on link "2024 Business Tax Return 2024 Business Tax Return R C" at bounding box center [127, 137] width 178 height 22
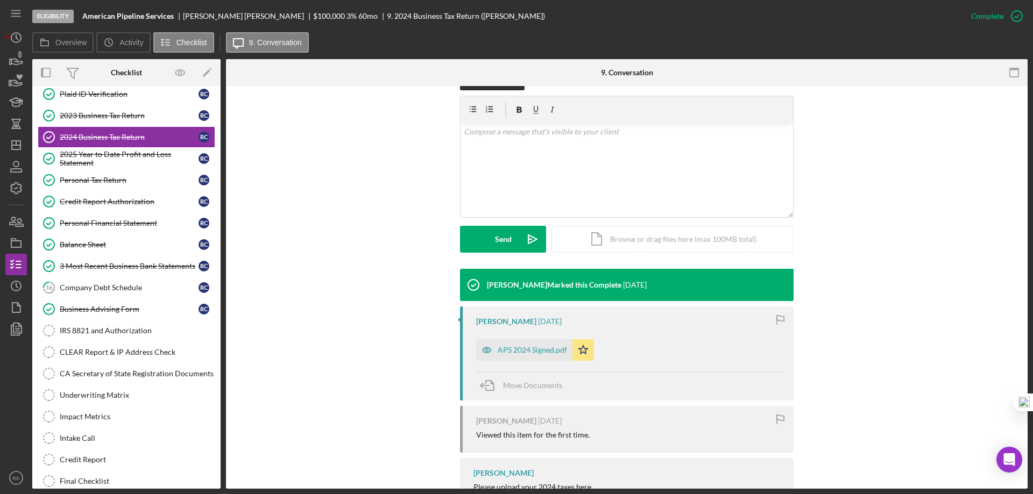
scroll to position [240, 0]
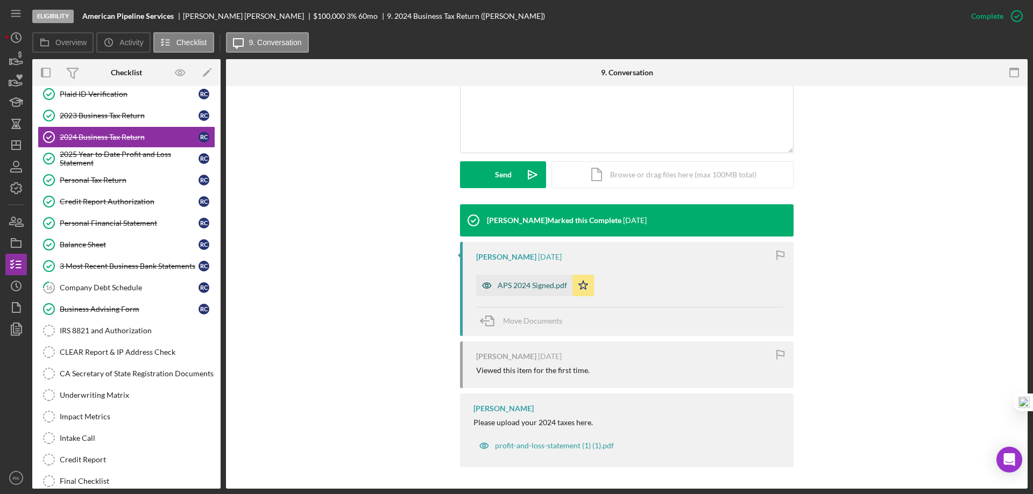
click at [535, 283] on div "APS 2024 Signed.pdf" at bounding box center [532, 285] width 69 height 9
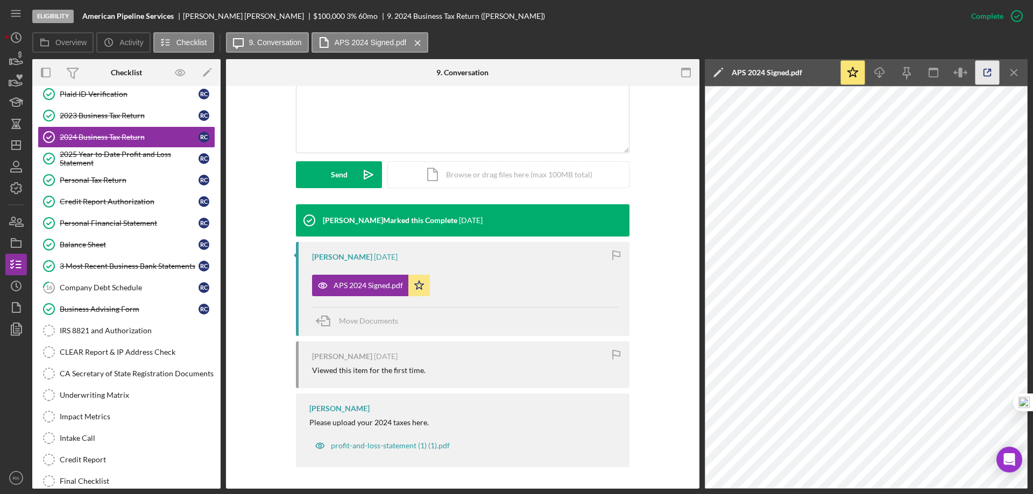
click at [984, 74] on icon "button" at bounding box center [987, 72] width 7 height 7
click at [136, 162] on div "2025 Year to Date Profit and Loss Statement" at bounding box center [129, 158] width 139 height 17
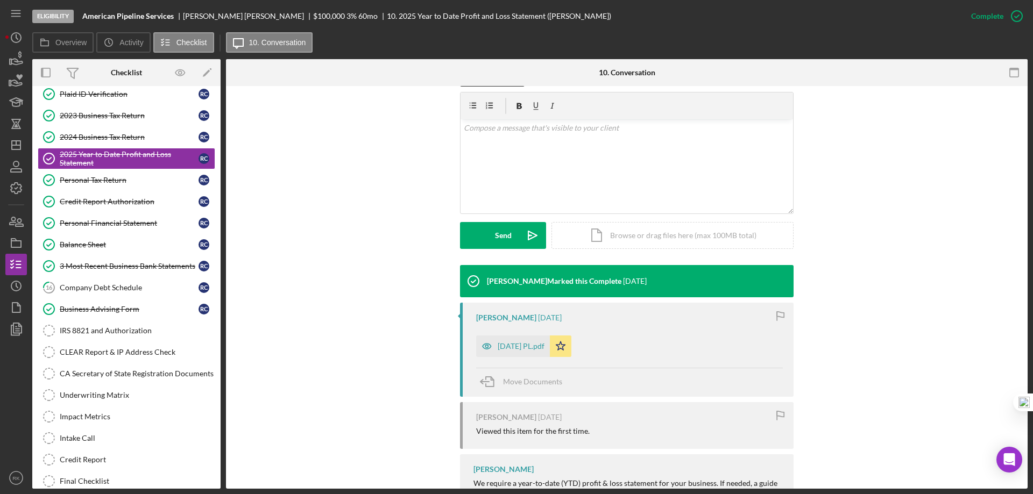
scroll to position [240, 0]
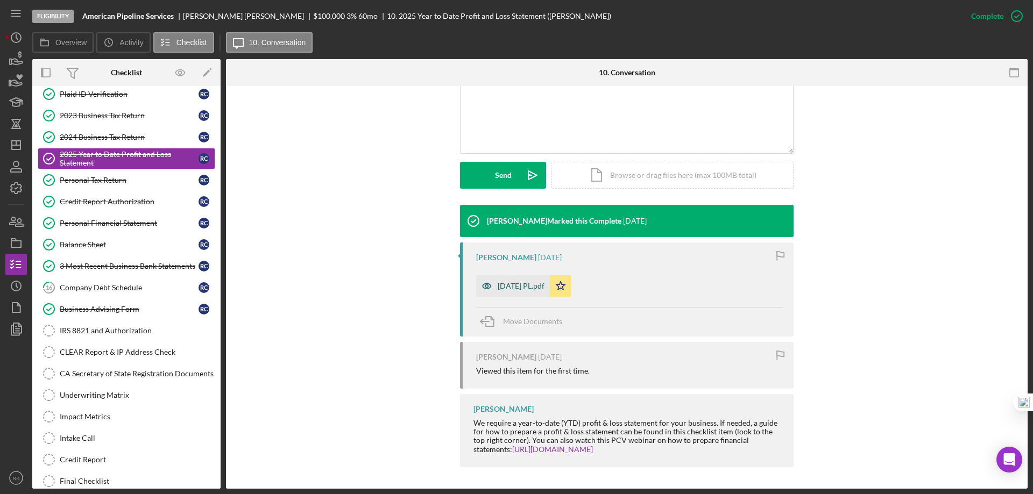
click at [525, 284] on div "08-31-25 PL.pdf" at bounding box center [521, 286] width 47 height 9
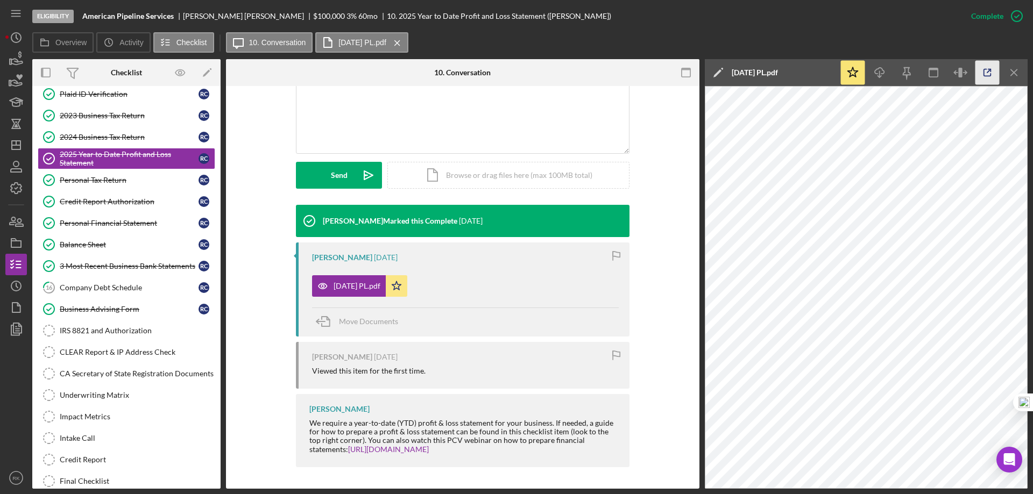
click at [990, 71] on polyline "button" at bounding box center [989, 70] width 3 height 3
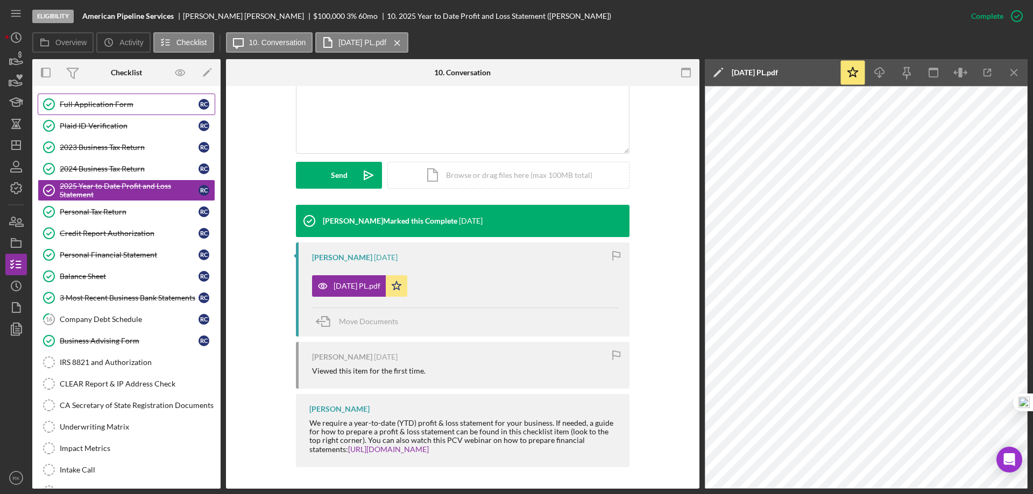
scroll to position [0, 0]
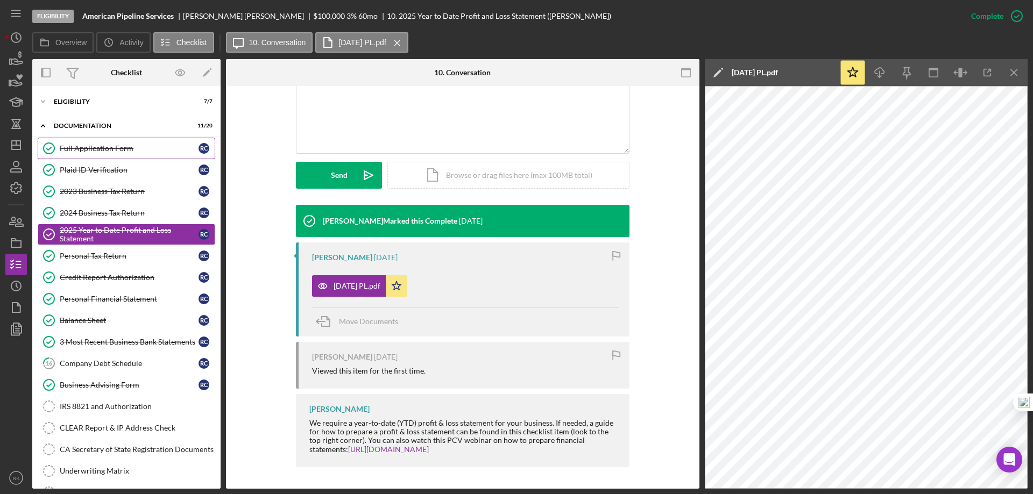
click at [102, 152] on div "Full Application Form" at bounding box center [129, 148] width 139 height 9
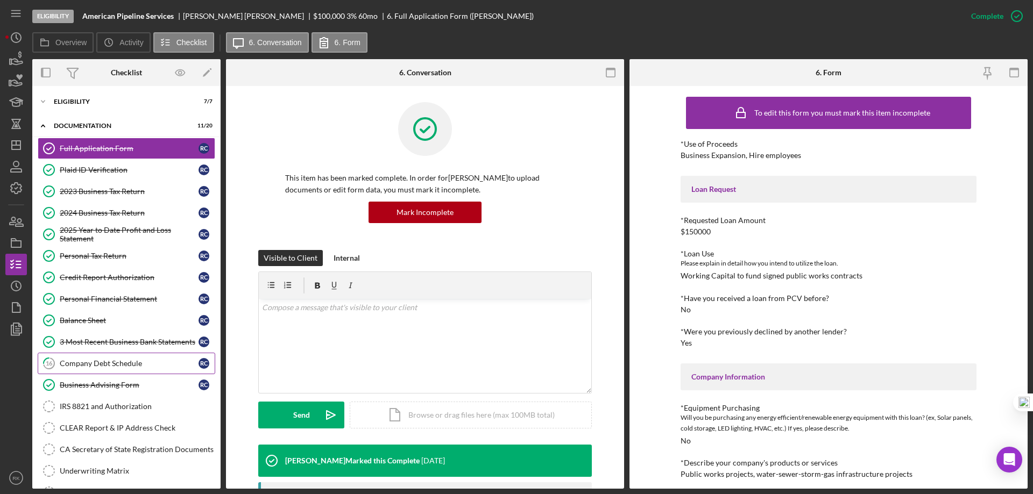
click at [124, 357] on link "16 Company Debt Schedule R C" at bounding box center [127, 364] width 178 height 22
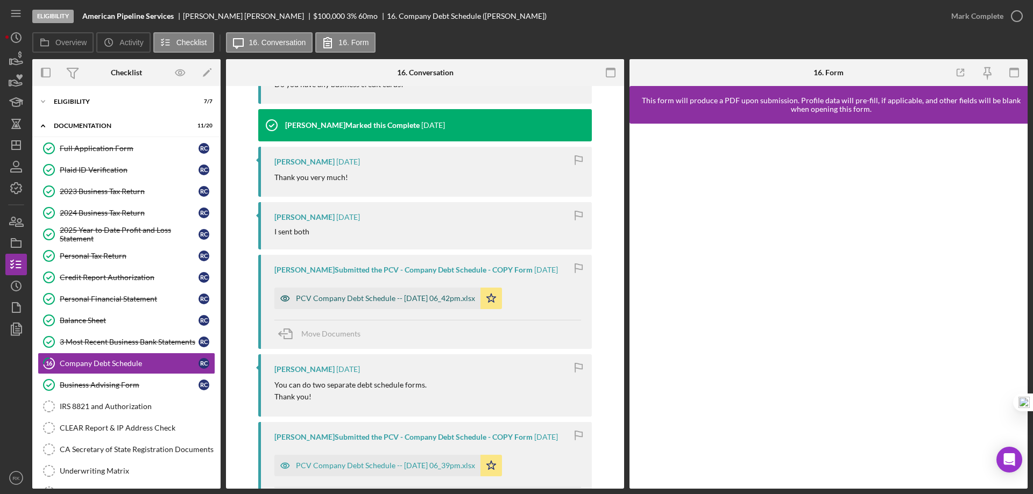
click at [410, 307] on div "PCV Company Debt Schedule -- 2025-09-22 06_42pm.xlsx" at bounding box center [377, 299] width 206 height 22
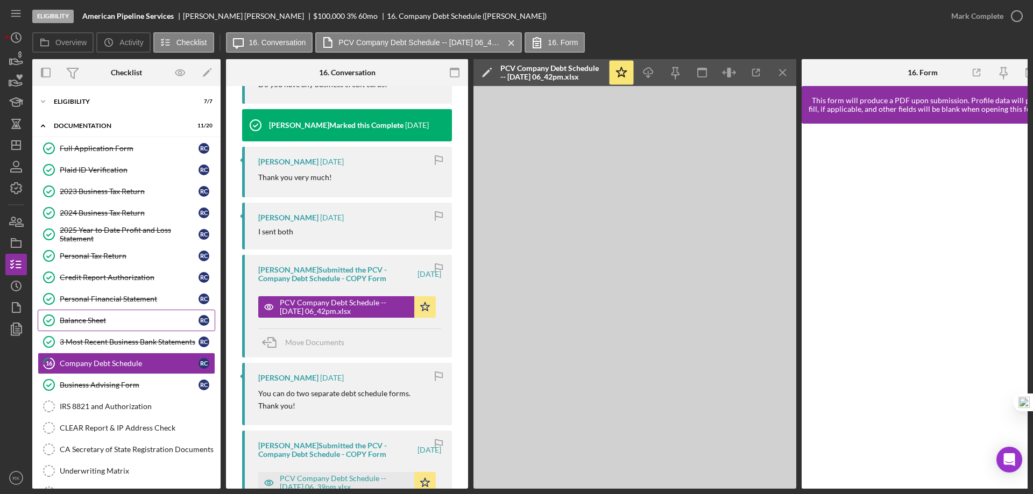
drag, startPoint x: 78, startPoint y: 324, endPoint x: 105, endPoint y: 318, distance: 27.5
click at [78, 324] on div "Balance Sheet" at bounding box center [129, 320] width 139 height 9
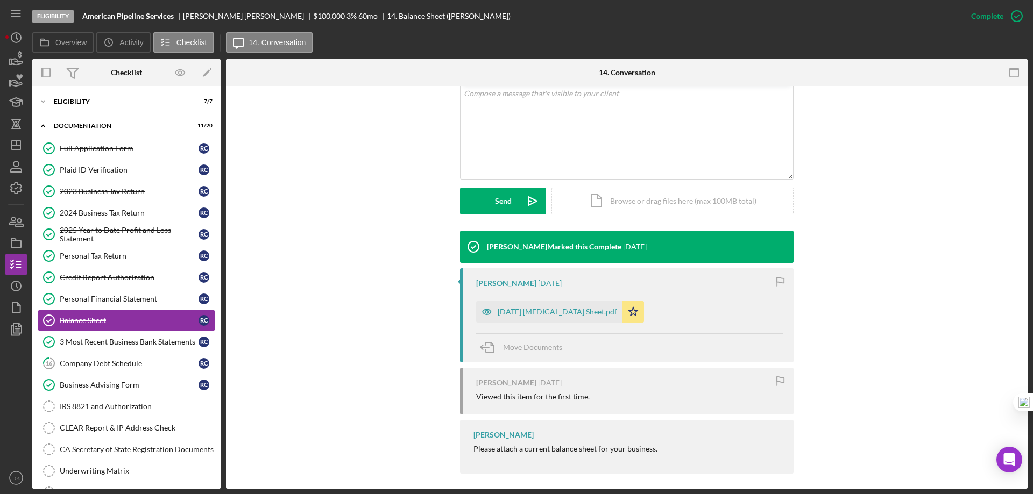
scroll to position [221, 0]
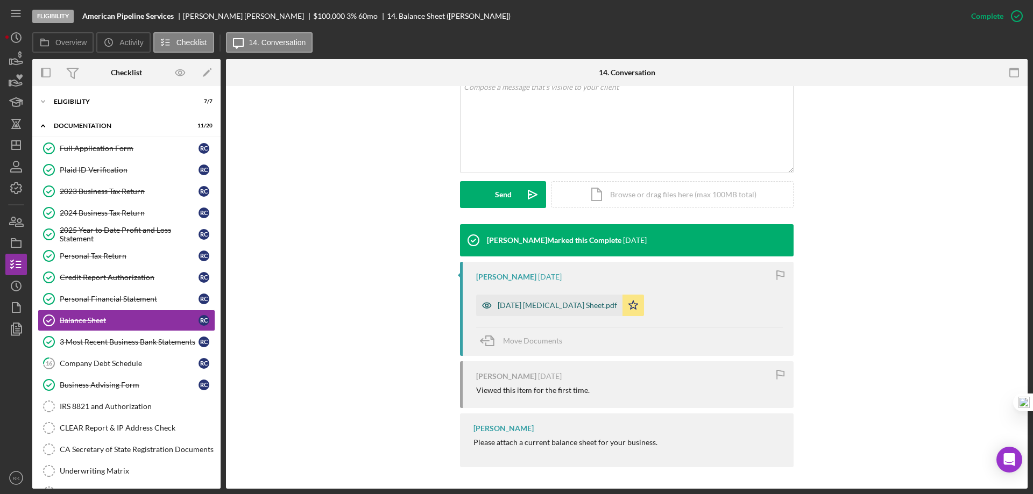
click at [541, 308] on div "08-31-25 Bal Sheet.pdf" at bounding box center [557, 305] width 119 height 9
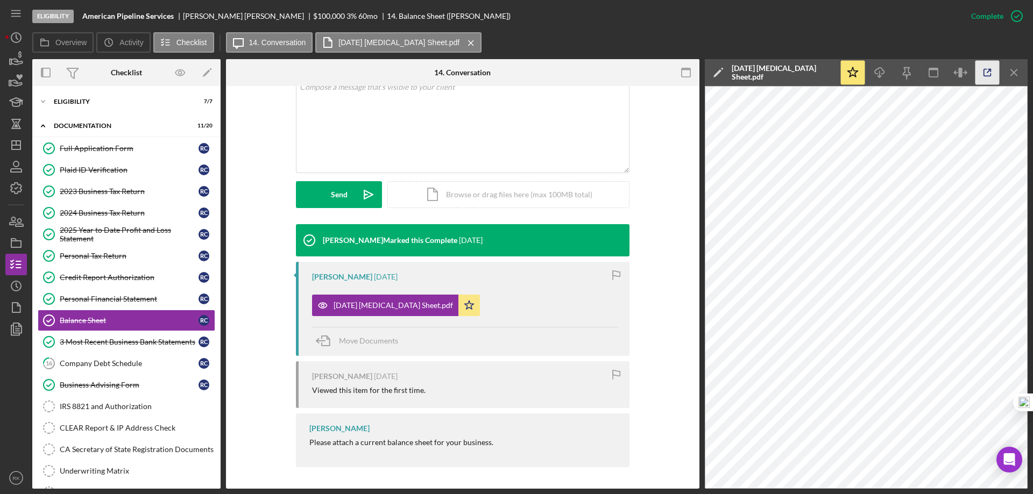
click at [991, 73] on icon "button" at bounding box center [987, 73] width 24 height 24
click at [13, 148] on icon "Icon/Dashboard" at bounding box center [16, 145] width 27 height 27
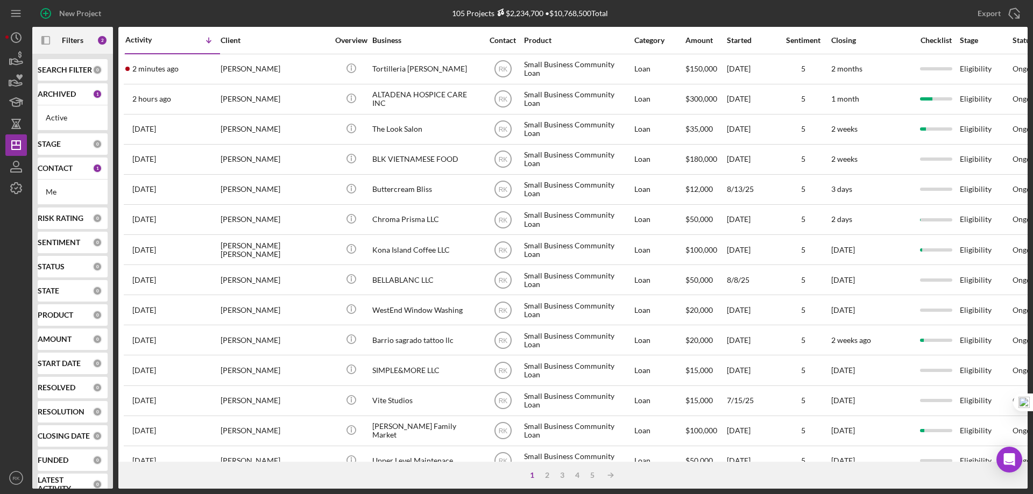
click at [55, 171] on b "CONTACT" at bounding box center [55, 168] width 35 height 9
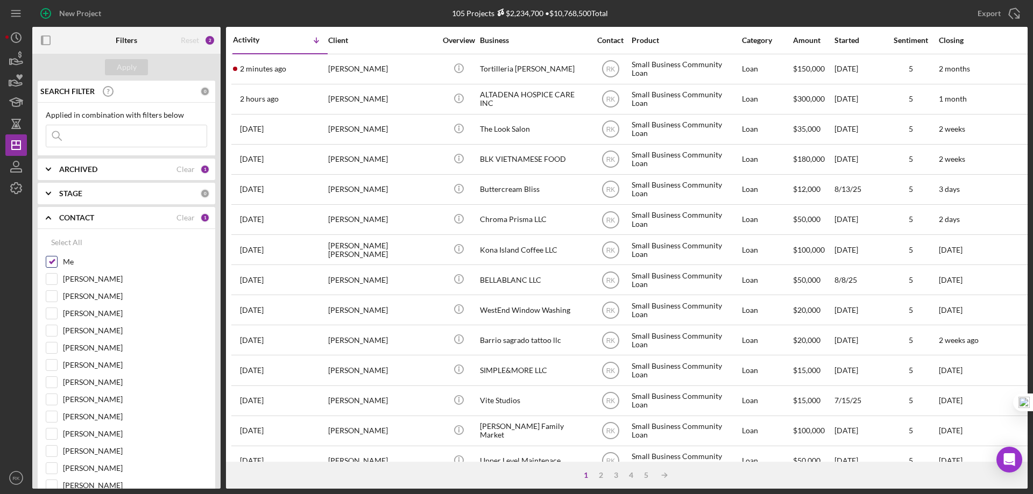
click at [52, 264] on input "Me" at bounding box center [51, 262] width 11 height 11
checkbox input "false"
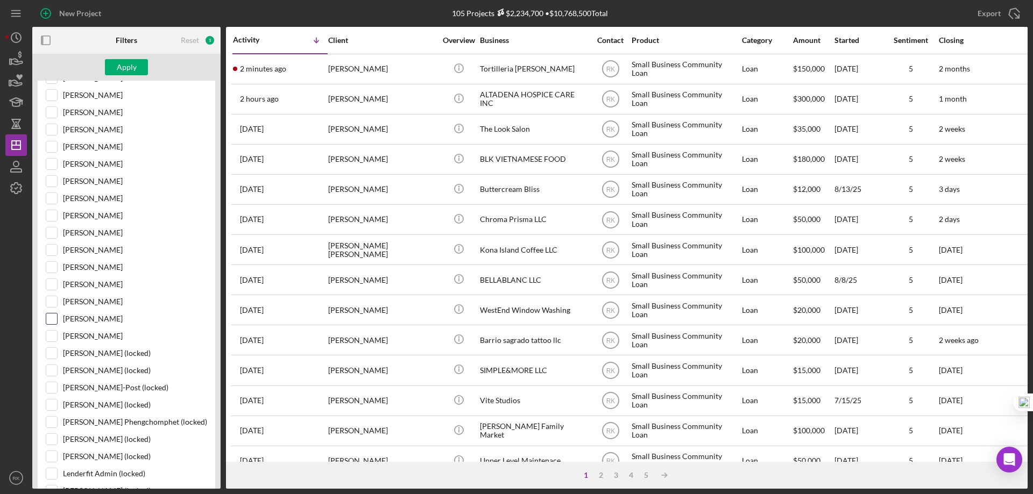
scroll to position [287, 0]
click at [55, 319] on input "Alberto Enriquez" at bounding box center [51, 319] width 11 height 11
click at [131, 62] on div "Apply" at bounding box center [127, 67] width 20 height 16
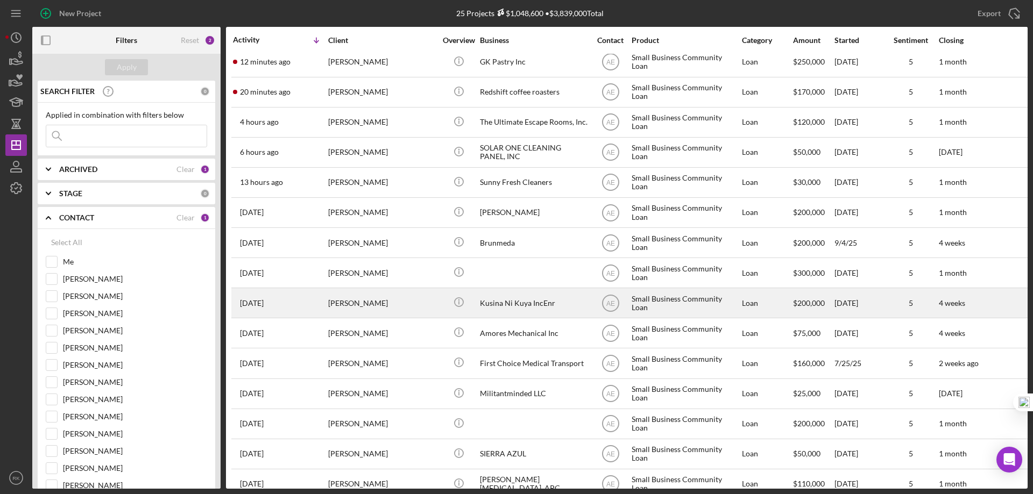
scroll to position [0, 0]
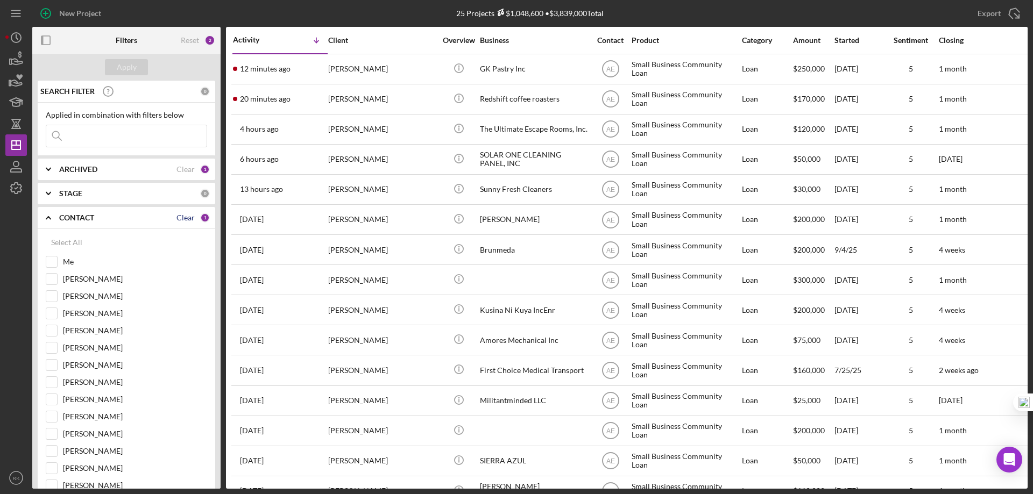
click at [180, 217] on div "Clear" at bounding box center [185, 218] width 18 height 9
checkbox input "false"
click at [52, 263] on input "Me" at bounding box center [51, 262] width 11 height 11
checkbox input "true"
click at [52, 219] on icon "Icon/Expander" at bounding box center [48, 217] width 27 height 27
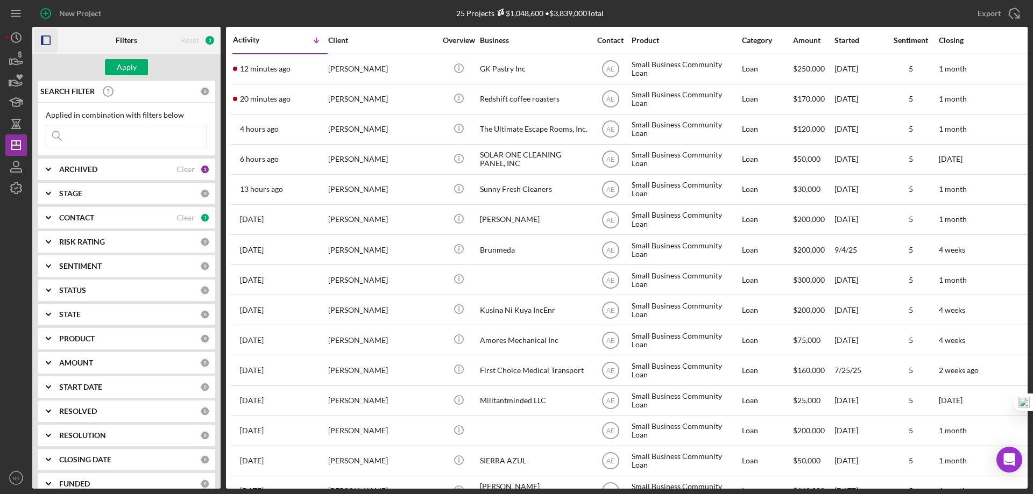
click at [48, 41] on icon "button" at bounding box center [46, 41] width 24 height 24
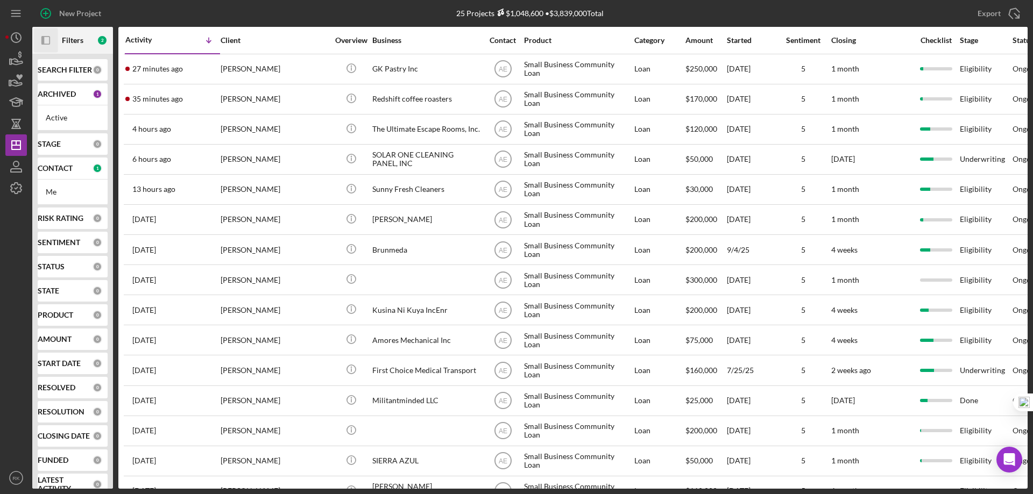
click at [47, 173] on div "CONTACT 1" at bounding box center [70, 169] width 65 height 10
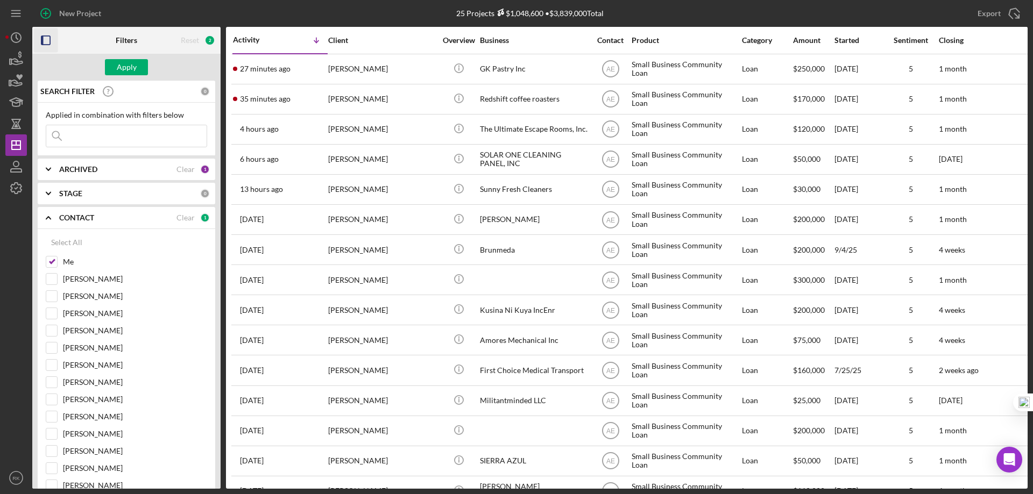
click at [183, 219] on div "Clear" at bounding box center [185, 218] width 18 height 9
click at [55, 263] on input "Me" at bounding box center [51, 262] width 11 height 11
checkbox input "true"
click at [49, 166] on icon "Icon/Expander" at bounding box center [48, 169] width 27 height 27
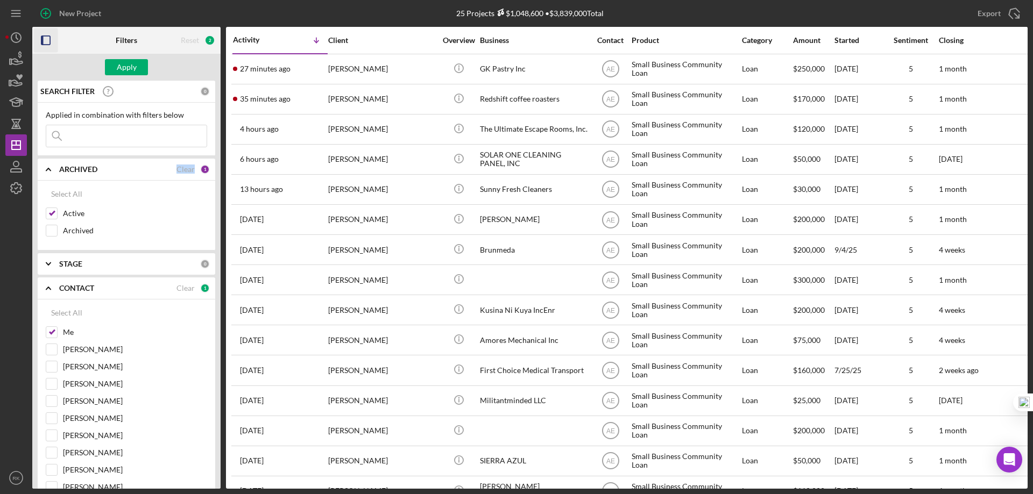
click at [49, 166] on icon "Icon/Expander" at bounding box center [48, 169] width 27 height 27
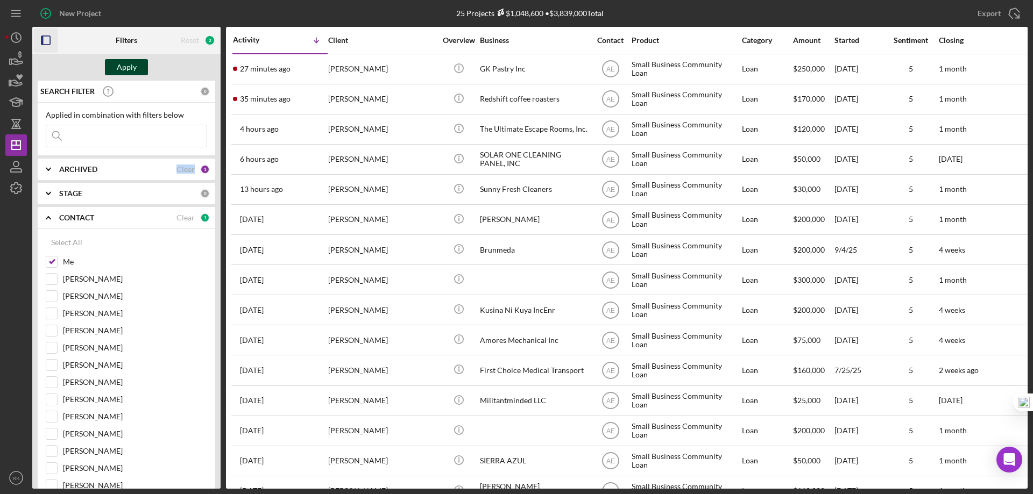
click at [120, 65] on div "Apply" at bounding box center [127, 67] width 20 height 16
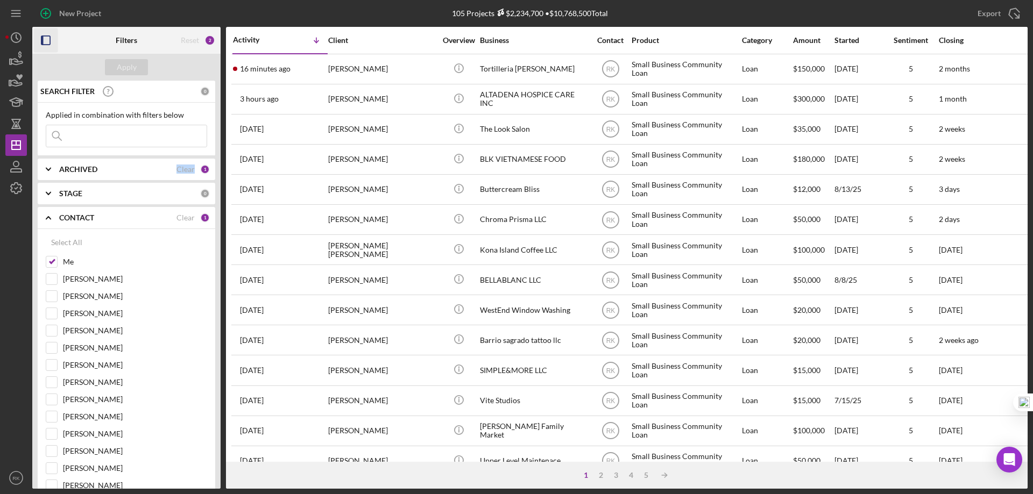
click at [36, 41] on icon "button" at bounding box center [46, 41] width 24 height 24
